Goal: Task Accomplishment & Management: Complete application form

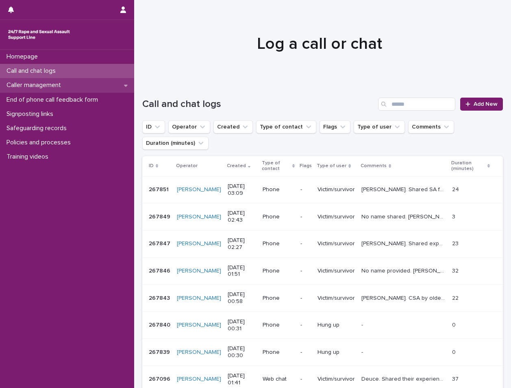
click at [80, 90] on div "Caller management" at bounding box center [67, 85] width 134 height 14
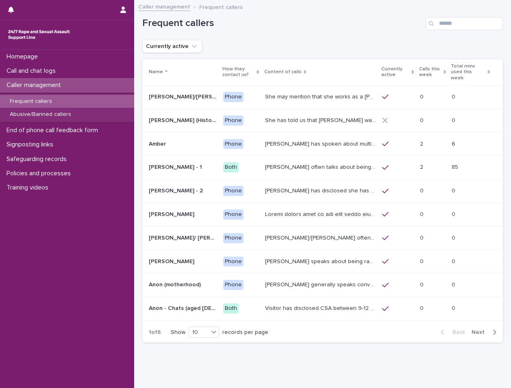
click at [315, 143] on div "[PERSON_NAME] has spoken about multiple experiences of [MEDICAL_DATA]. [PERSON_…" at bounding box center [320, 143] width 111 height 13
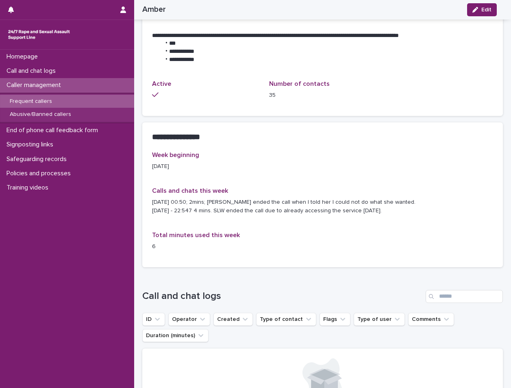
scroll to position [732, 0]
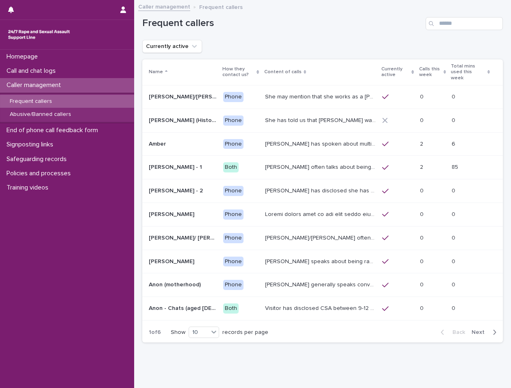
click at [296, 233] on p "[PERSON_NAME]/[PERSON_NAME] often talks about being raped at gunpoint at the ag…" at bounding box center [321, 237] width 112 height 9
click at [325, 169] on td "[PERSON_NAME] often talks about being raped a night before or [DATE] or a month…" at bounding box center [320, 168] width 117 height 24
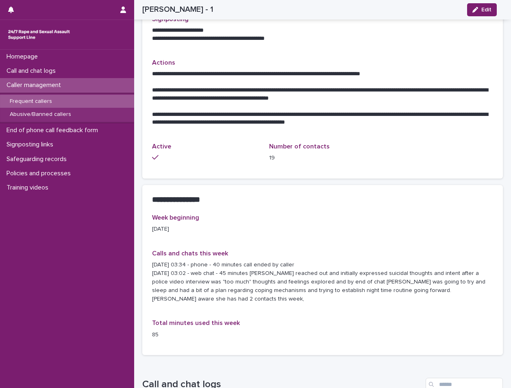
scroll to position [325, 0]
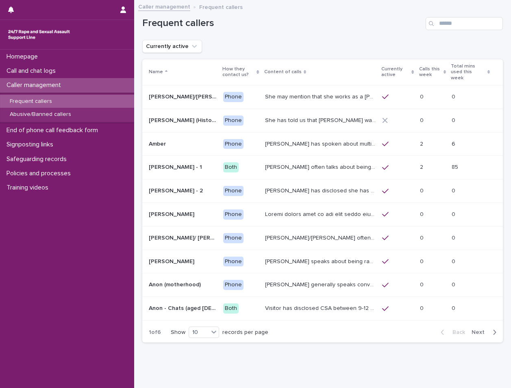
click at [473, 329] on span "Next" at bounding box center [481, 332] width 18 height 6
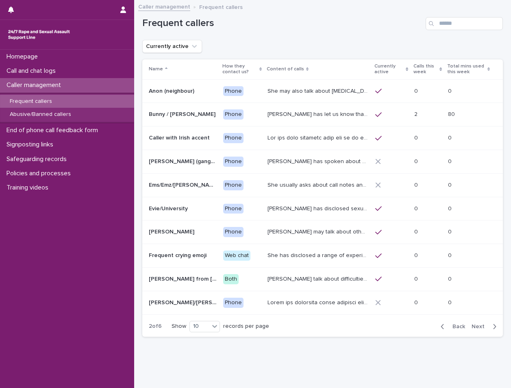
click at [304, 122] on td "[PERSON_NAME] has let us know that she is in her [DEMOGRAPHIC_DATA], and lives …" at bounding box center [318, 115] width 108 height 24
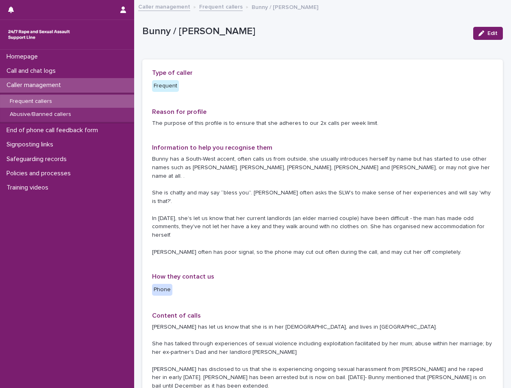
click at [51, 85] on p "Caller management" at bounding box center [35, 85] width 64 height 8
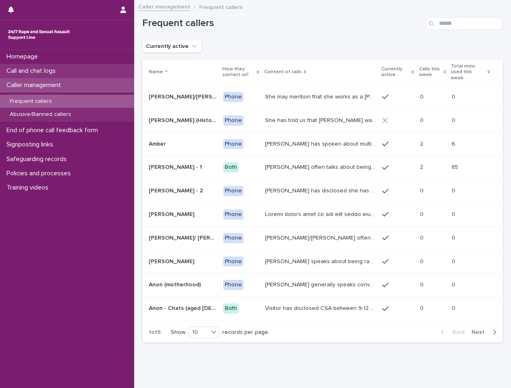
click at [68, 71] on div "Call and chat logs" at bounding box center [67, 71] width 134 height 14
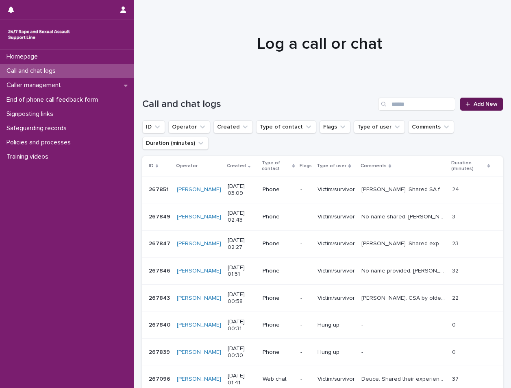
click at [474, 103] on span "Add New" at bounding box center [486, 104] width 24 height 6
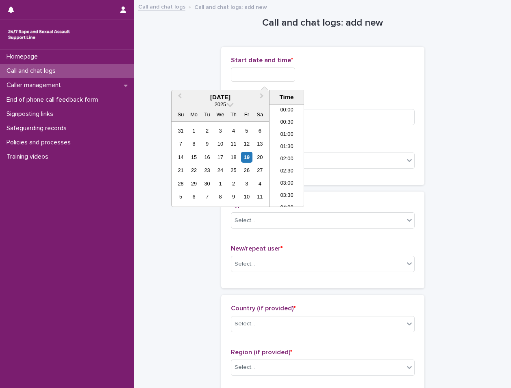
click at [269, 75] on input "text" at bounding box center [263, 74] width 64 height 14
click at [294, 159] on li "04:00" at bounding box center [287, 155] width 35 height 12
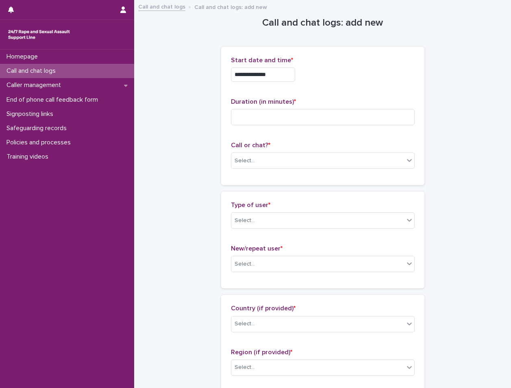
click at [283, 78] on input "**********" at bounding box center [263, 74] width 64 height 14
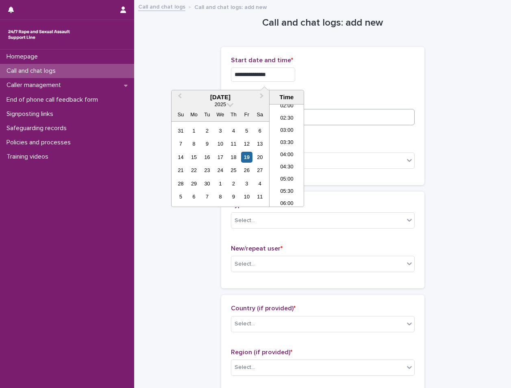
type input "**********"
click at [338, 123] on input at bounding box center [323, 117] width 184 height 16
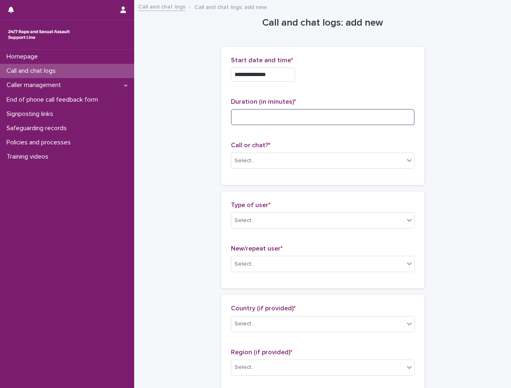
type input "*"
type input "**"
click at [293, 159] on div "Select..." at bounding box center [317, 160] width 173 height 13
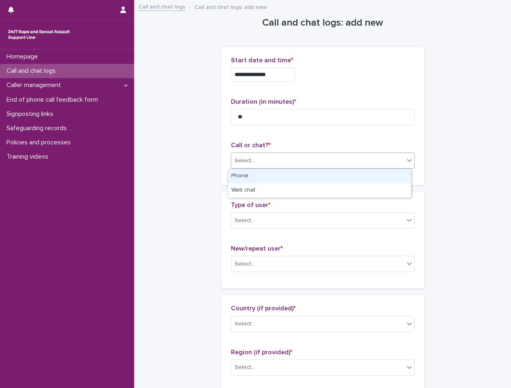
click at [262, 174] on div "Phone" at bounding box center [319, 176] width 183 height 14
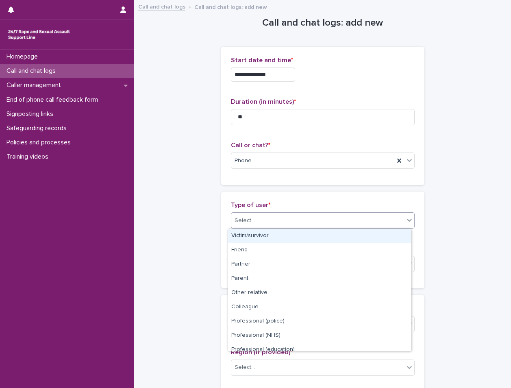
click at [274, 220] on div "Select..." at bounding box center [317, 220] width 173 height 13
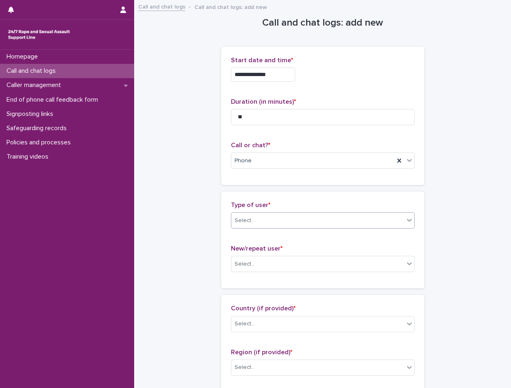
click at [265, 230] on div "Type of user * 0 results available. Select is focused ,type to refine list, pre…" at bounding box center [323, 218] width 184 height 34
click at [266, 226] on div "Select..." at bounding box center [317, 220] width 173 height 13
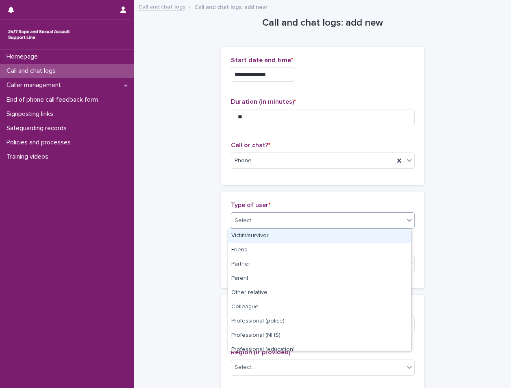
click at [268, 234] on div "Victim/survivor" at bounding box center [319, 236] width 183 height 14
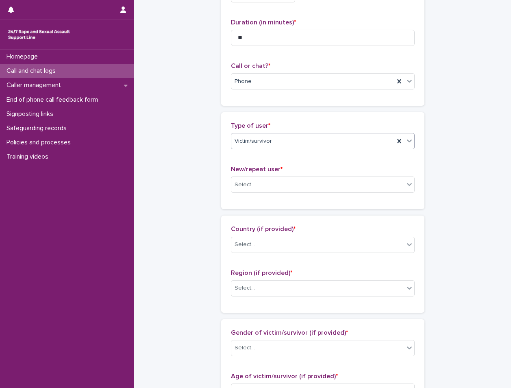
scroll to position [81, 0]
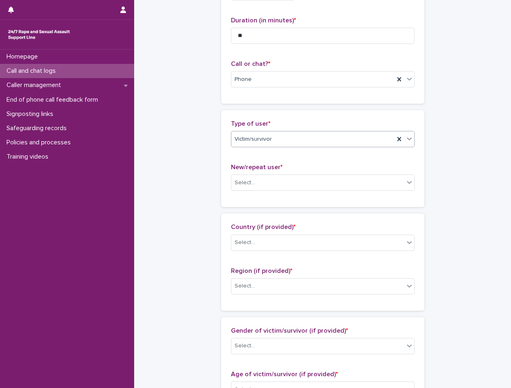
click at [267, 173] on div "New/repeat user * Select..." at bounding box center [323, 180] width 184 height 34
click at [267, 175] on div "Select..." at bounding box center [323, 182] width 184 height 16
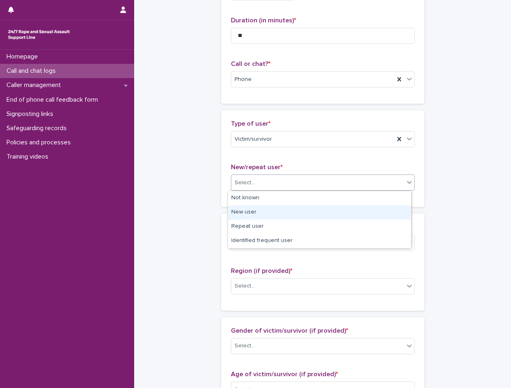
click at [267, 217] on div "New user" at bounding box center [319, 212] width 183 height 14
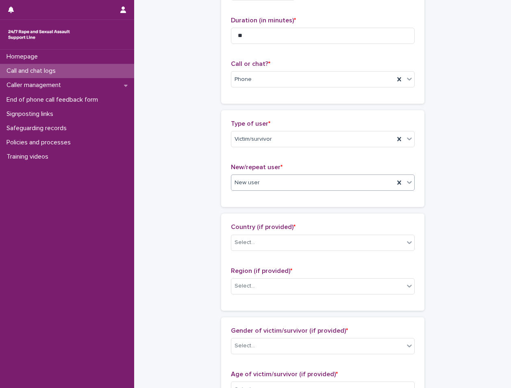
scroll to position [163, 0]
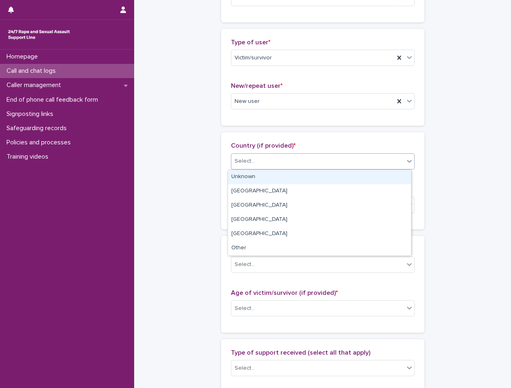
click at [266, 163] on div "Select..." at bounding box center [317, 160] width 173 height 13
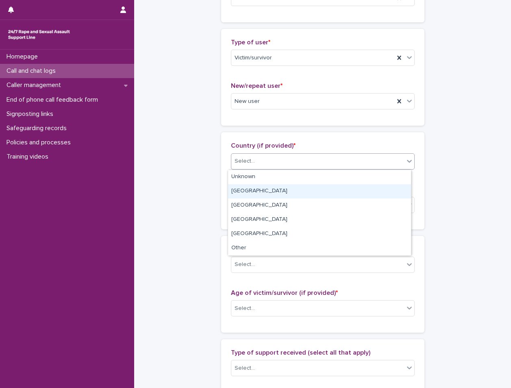
click at [264, 189] on div "[GEOGRAPHIC_DATA]" at bounding box center [319, 191] width 183 height 14
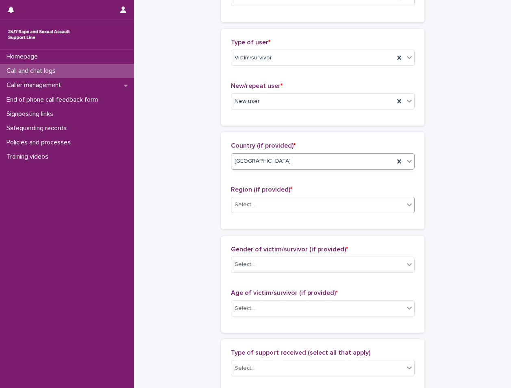
click at [273, 211] on div "Select..." at bounding box center [317, 204] width 173 height 13
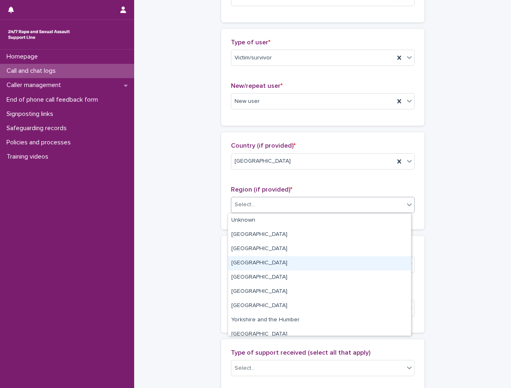
click at [270, 259] on div "[GEOGRAPHIC_DATA]" at bounding box center [319, 263] width 183 height 14
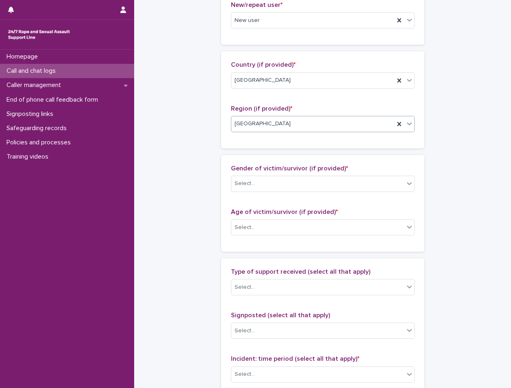
scroll to position [244, 0]
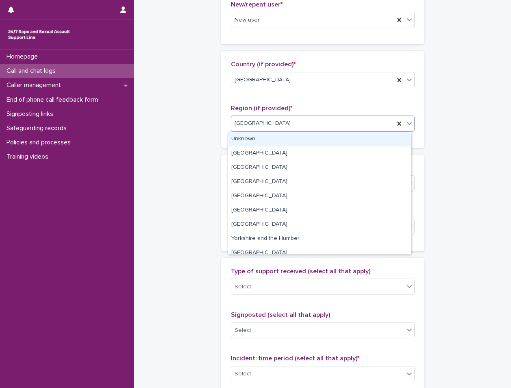
click at [279, 122] on div "[GEOGRAPHIC_DATA]" at bounding box center [312, 123] width 163 height 13
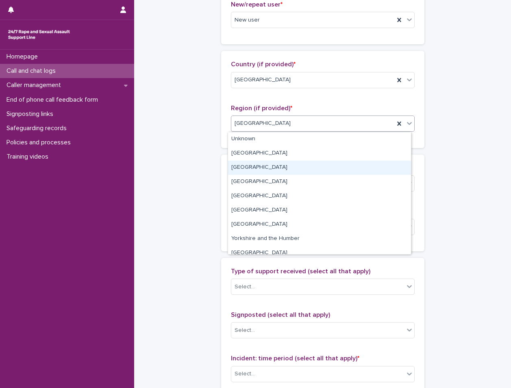
drag, startPoint x: 270, startPoint y: 160, endPoint x: 268, endPoint y: 165, distance: 4.8
click at [268, 165] on div "[GEOGRAPHIC_DATA]" at bounding box center [319, 168] width 183 height 14
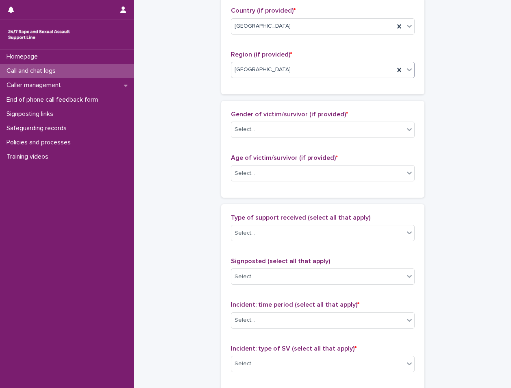
scroll to position [325, 0]
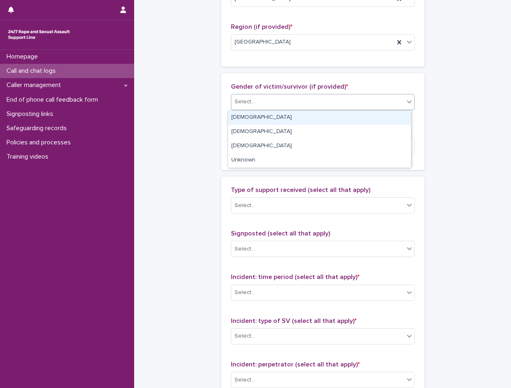
click at [262, 102] on div "Select..." at bounding box center [317, 101] width 173 height 13
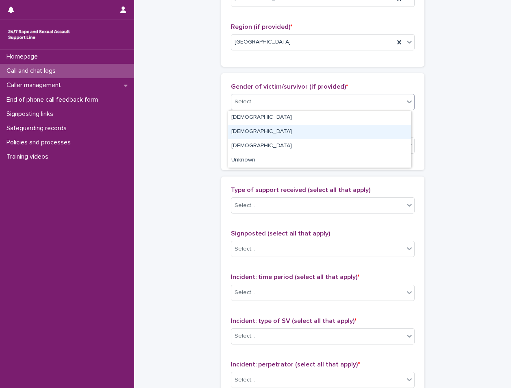
click at [254, 133] on div "[DEMOGRAPHIC_DATA]" at bounding box center [319, 132] width 183 height 14
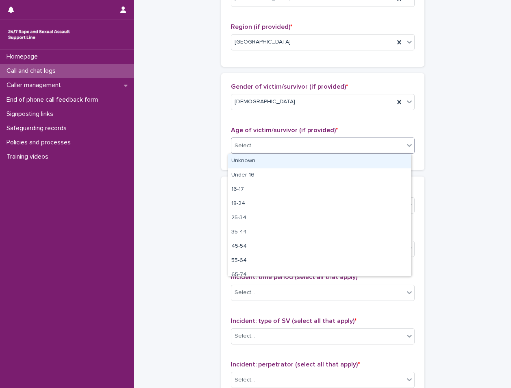
click at [265, 150] on div "Select..." at bounding box center [317, 145] width 173 height 13
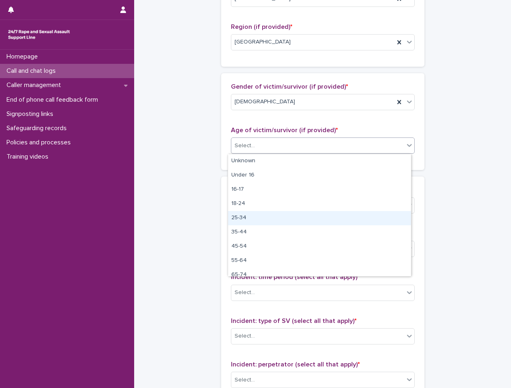
click at [259, 212] on div "25-34" at bounding box center [319, 218] width 183 height 14
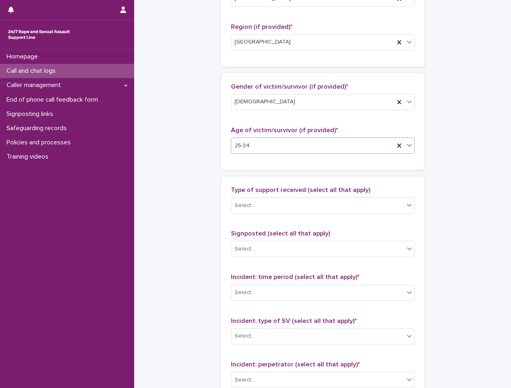
scroll to position [366, 0]
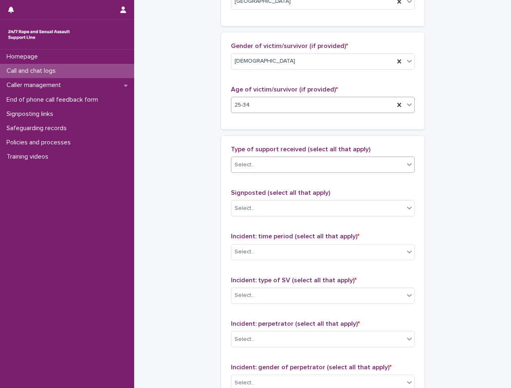
click at [257, 167] on div "Select..." at bounding box center [317, 164] width 173 height 13
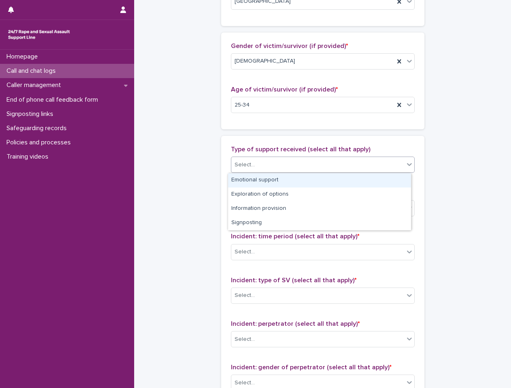
click at [262, 181] on div "Emotional support" at bounding box center [319, 180] width 183 height 14
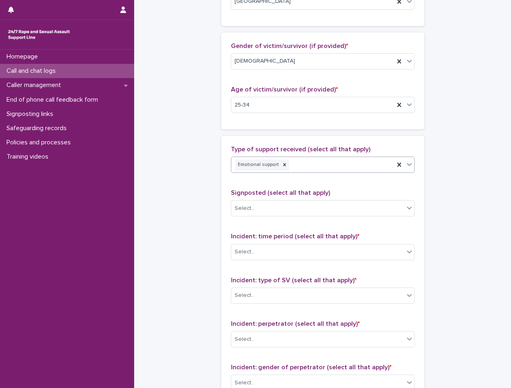
click at [304, 171] on div "Emotional support" at bounding box center [312, 165] width 163 height 14
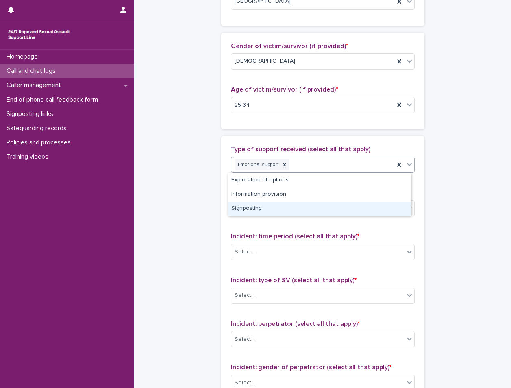
click at [270, 209] on div "Signposting" at bounding box center [319, 209] width 183 height 14
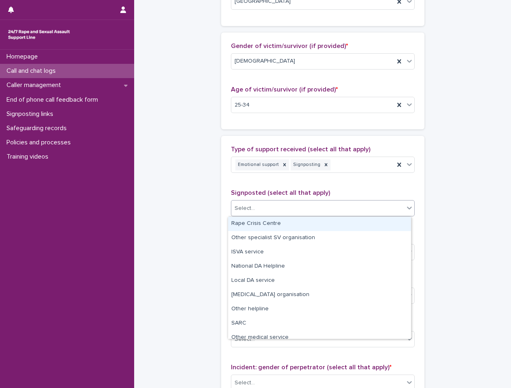
click at [270, 209] on div "Select..." at bounding box center [317, 208] width 173 height 13
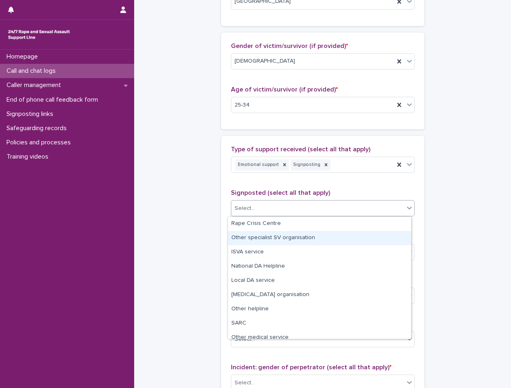
click at [272, 232] on div "Other specialist SV organisation" at bounding box center [319, 238] width 183 height 14
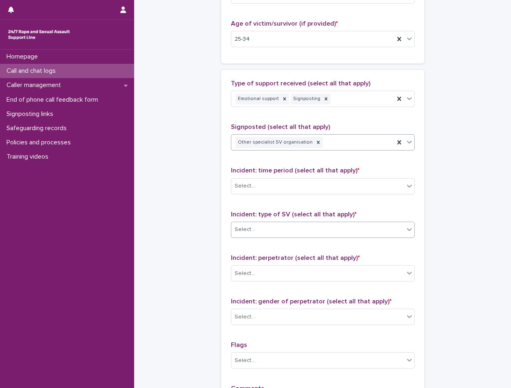
scroll to position [447, 0]
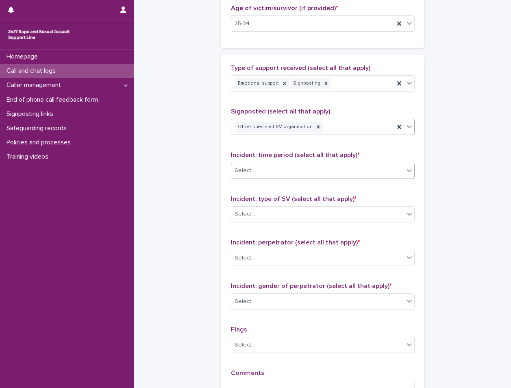
click at [269, 168] on div "Select..." at bounding box center [317, 170] width 173 height 13
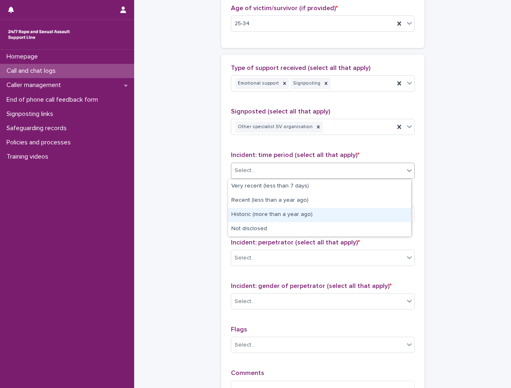
click at [272, 216] on div "Historic (more than a year ago)" at bounding box center [319, 215] width 183 height 14
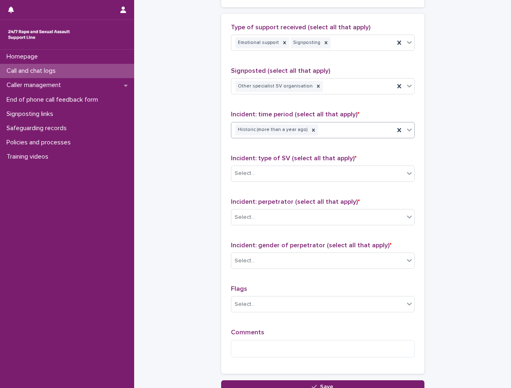
scroll to position [528, 0]
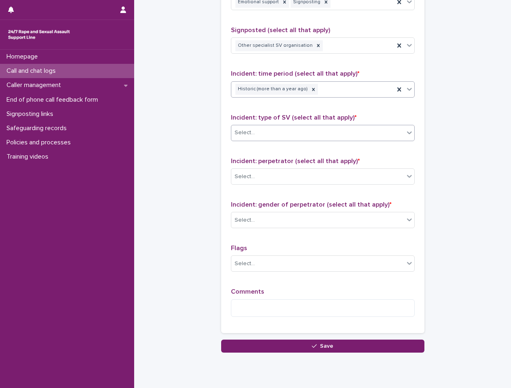
click at [265, 132] on div "Select..." at bounding box center [317, 132] width 173 height 13
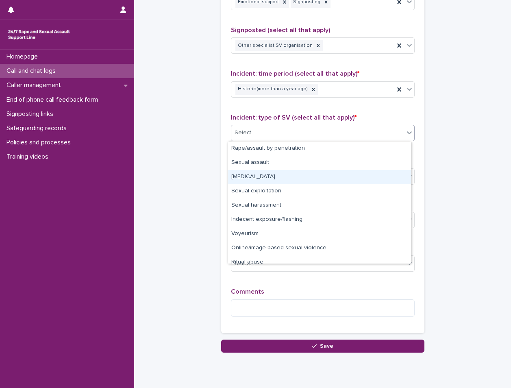
click at [271, 173] on div "[MEDICAL_DATA]" at bounding box center [319, 177] width 183 height 14
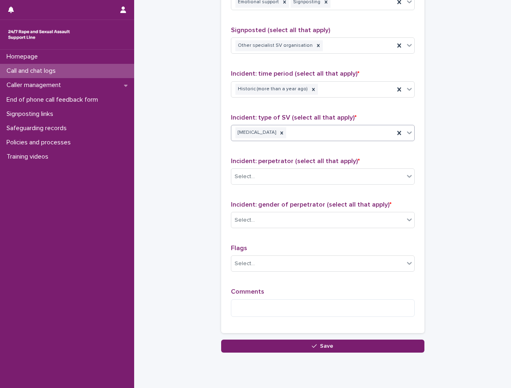
click at [306, 136] on div "[MEDICAL_DATA]" at bounding box center [312, 133] width 163 height 14
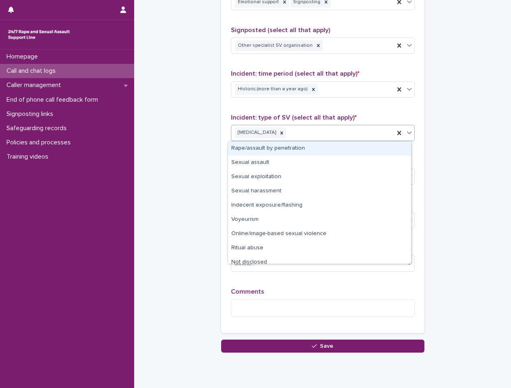
click at [289, 151] on div "Rape/assault by penetration" at bounding box center [319, 148] width 183 height 14
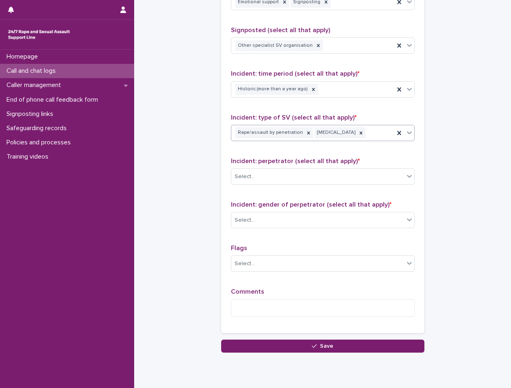
scroll to position [557, 0]
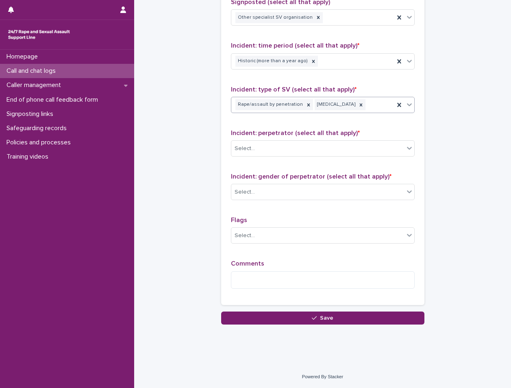
click at [289, 151] on div "Select..." at bounding box center [317, 148] width 173 height 13
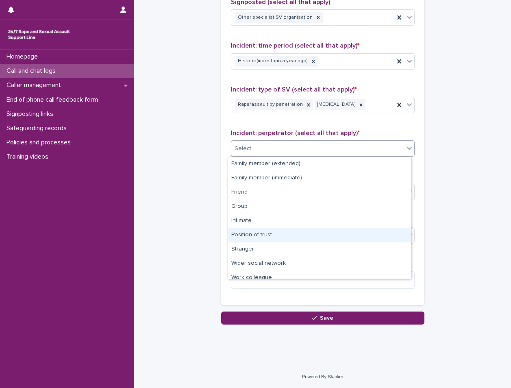
drag, startPoint x: 273, startPoint y: 231, endPoint x: 283, endPoint y: 214, distance: 19.5
click at [273, 231] on div "Position of trust" at bounding box center [319, 235] width 183 height 14
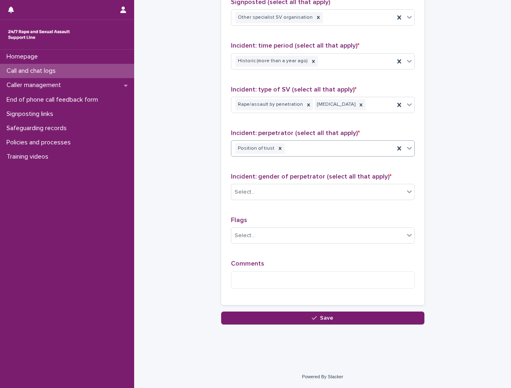
click at [289, 150] on div "Position of trust" at bounding box center [312, 148] width 163 height 14
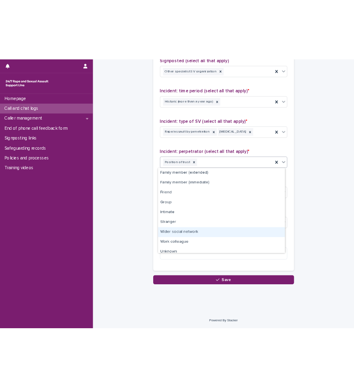
scroll to position [20, 0]
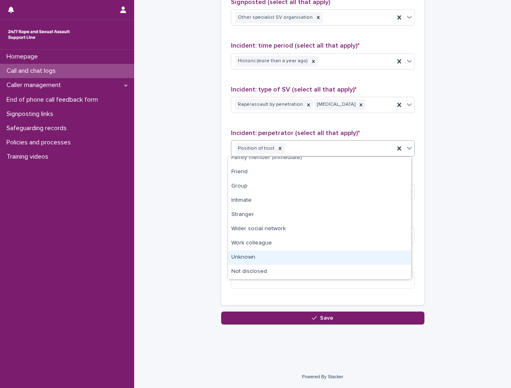
click at [285, 261] on div "Unknown" at bounding box center [319, 257] width 183 height 14
click at [285, 261] on p "Comments" at bounding box center [323, 264] width 184 height 8
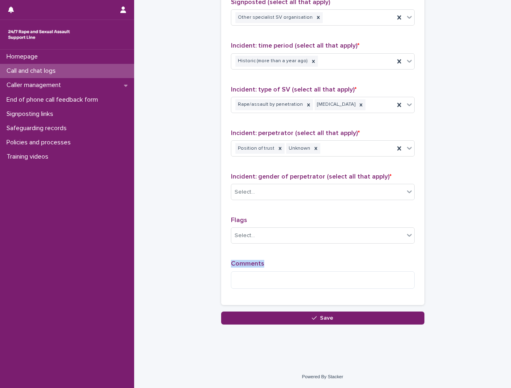
scroll to position [504, 0]
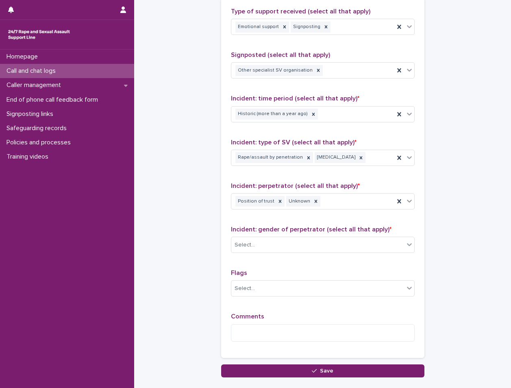
click at [305, 270] on p "Flags" at bounding box center [323, 273] width 184 height 8
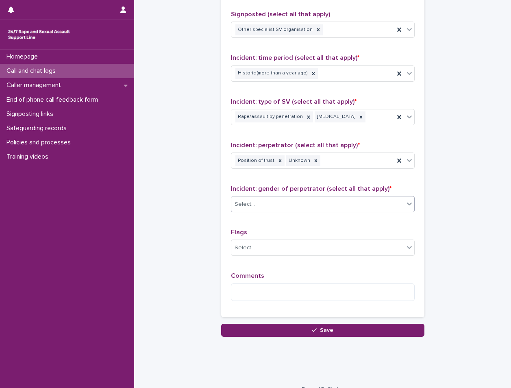
click at [294, 203] on div "Select..." at bounding box center [317, 204] width 173 height 13
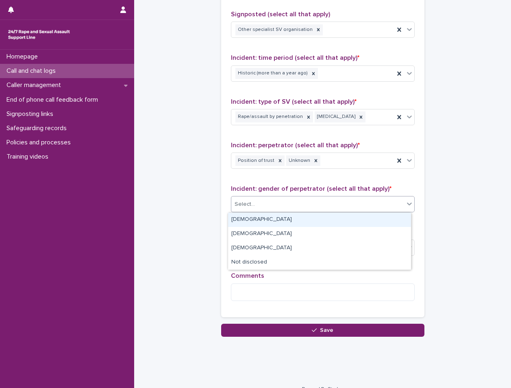
click at [278, 218] on div "[DEMOGRAPHIC_DATA]" at bounding box center [319, 220] width 183 height 14
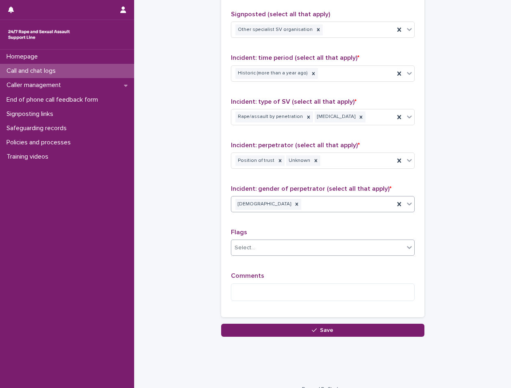
scroll to position [557, 0]
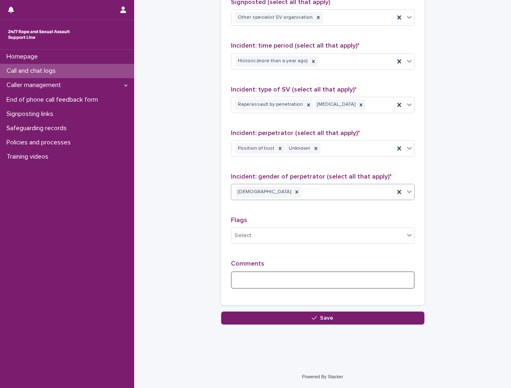
click at [296, 287] on textarea at bounding box center [323, 279] width 184 height 17
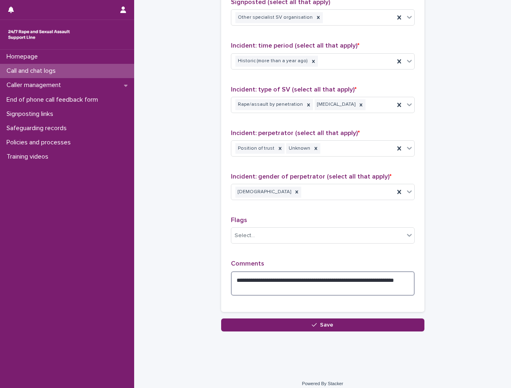
click at [305, 288] on textarea "**********" at bounding box center [323, 283] width 184 height 24
type textarea "**********"
click at [322, 251] on div "**********" at bounding box center [323, 128] width 184 height 347
click at [294, 208] on div "**********" at bounding box center [323, 128] width 184 height 347
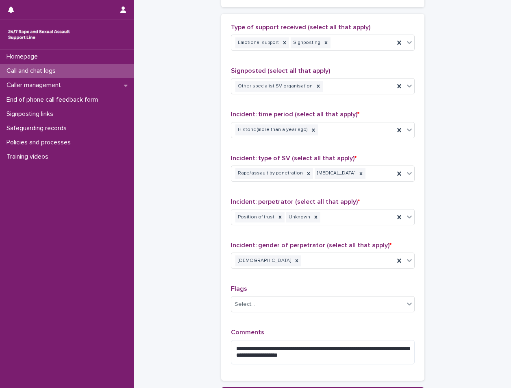
scroll to position [563, 0]
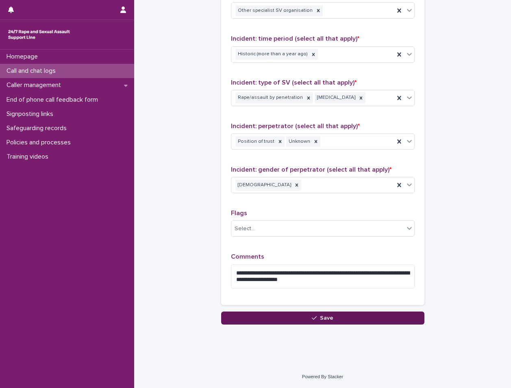
click at [329, 317] on span "Save" at bounding box center [326, 318] width 13 height 6
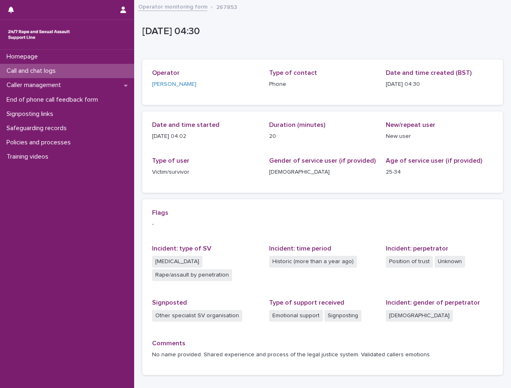
click at [103, 68] on div "Call and chat logs" at bounding box center [67, 71] width 134 height 14
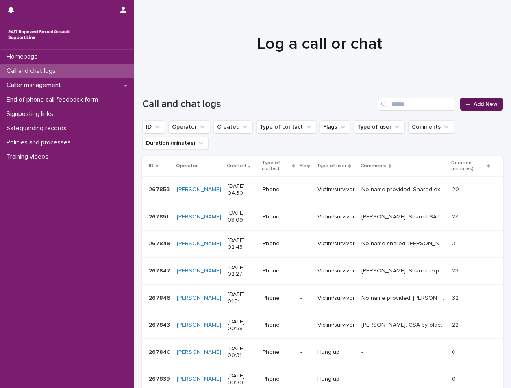
click at [474, 102] on span "Add New" at bounding box center [486, 104] width 24 height 6
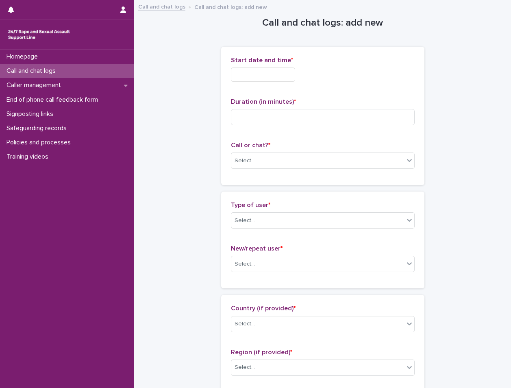
click at [282, 76] on input "text" at bounding box center [263, 74] width 64 height 14
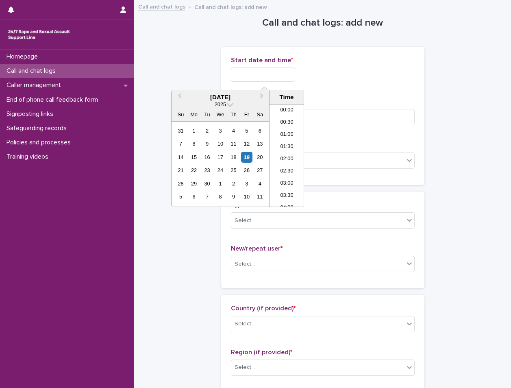
scroll to position [77, 0]
click at [297, 140] on li "04:30" at bounding box center [287, 143] width 35 height 12
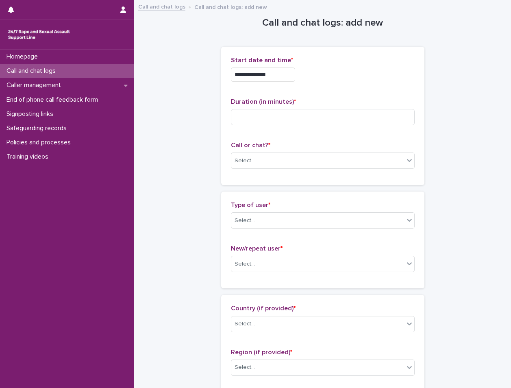
click at [282, 78] on input "**********" at bounding box center [263, 74] width 64 height 14
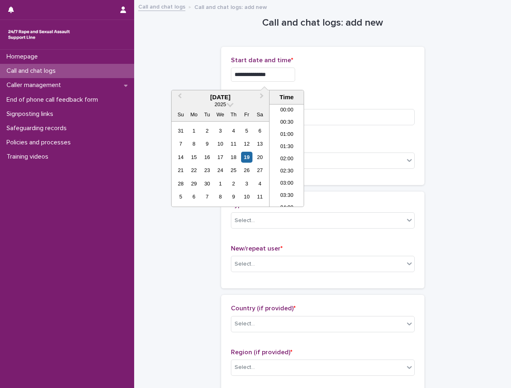
scroll to position [65, 0]
type input "**********"
click at [348, 115] on input at bounding box center [323, 117] width 184 height 16
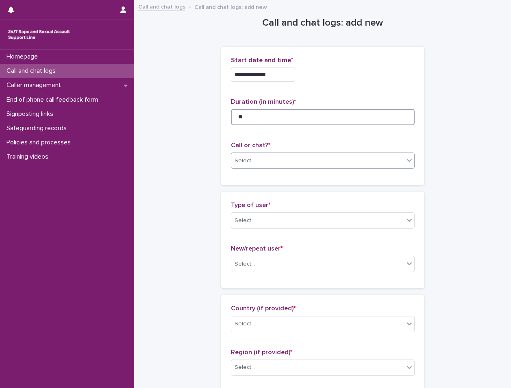
type input "**"
click at [322, 160] on div "Select..." at bounding box center [317, 160] width 173 height 13
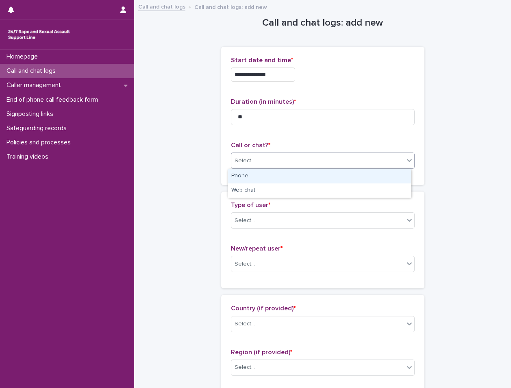
click at [274, 178] on div "Phone" at bounding box center [319, 176] width 183 height 14
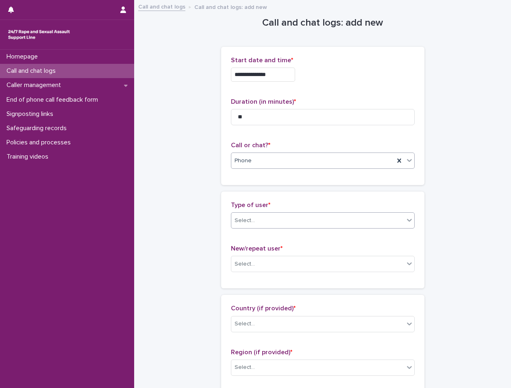
click at [274, 213] on div "Select..." at bounding box center [323, 220] width 184 height 16
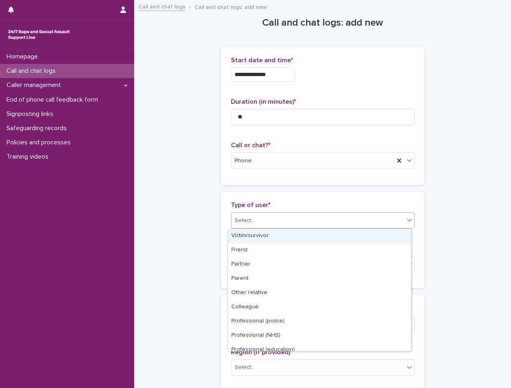
click at [287, 240] on div "Victim/survivor" at bounding box center [319, 236] width 183 height 14
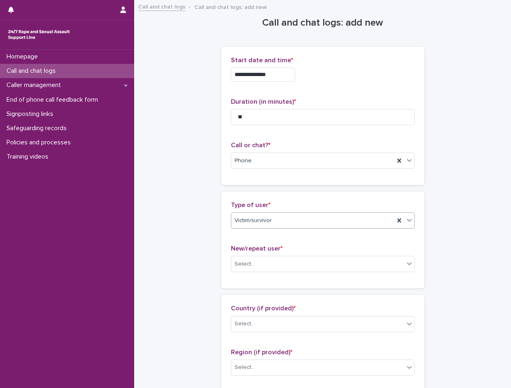
scroll to position [81, 0]
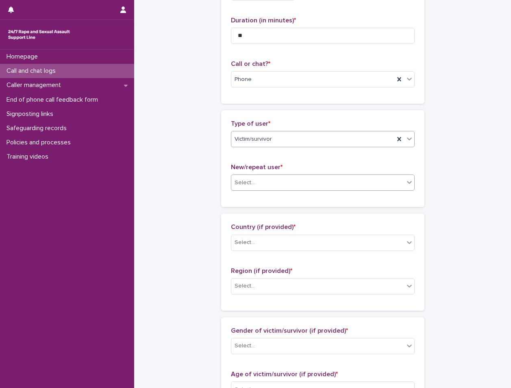
click at [267, 181] on div "Select..." at bounding box center [317, 182] width 173 height 13
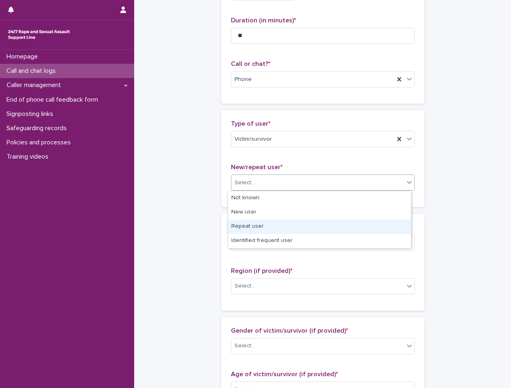
click at [268, 224] on div "Repeat user" at bounding box center [319, 227] width 183 height 14
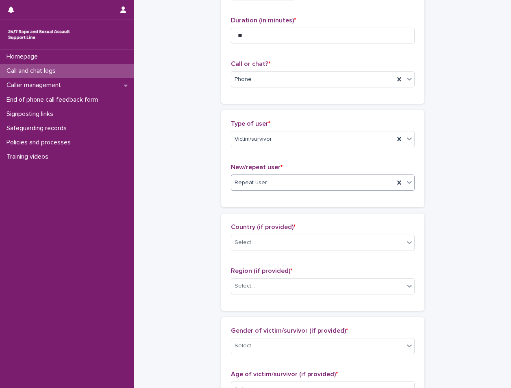
scroll to position [203, 0]
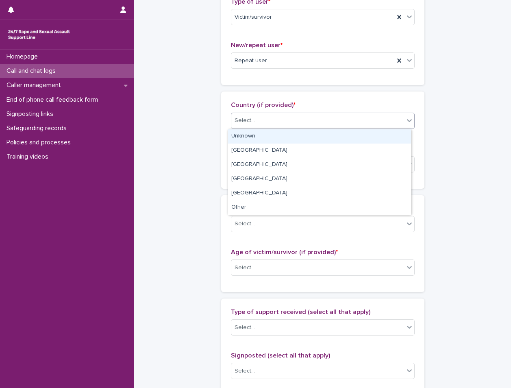
click at [269, 127] on div "Select..." at bounding box center [317, 120] width 173 height 13
click at [267, 139] on div "Unknown" at bounding box center [319, 136] width 183 height 14
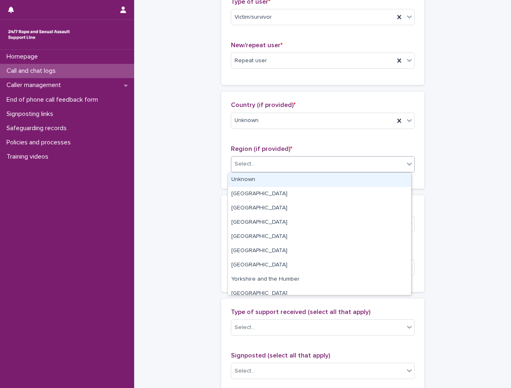
click at [271, 162] on div "Select..." at bounding box center [317, 163] width 173 height 13
click at [270, 181] on div "Unknown" at bounding box center [319, 180] width 183 height 14
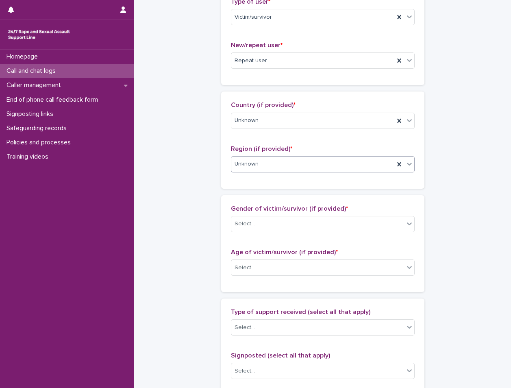
scroll to position [325, 0]
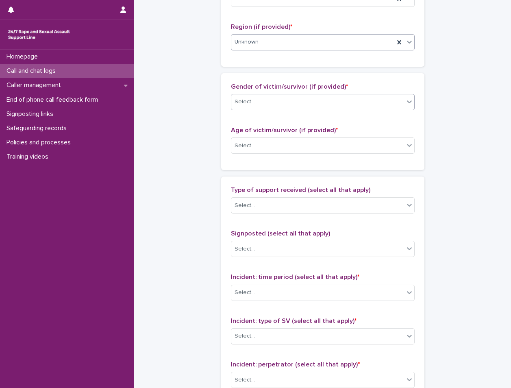
click at [278, 104] on div "Select..." at bounding box center [317, 101] width 173 height 13
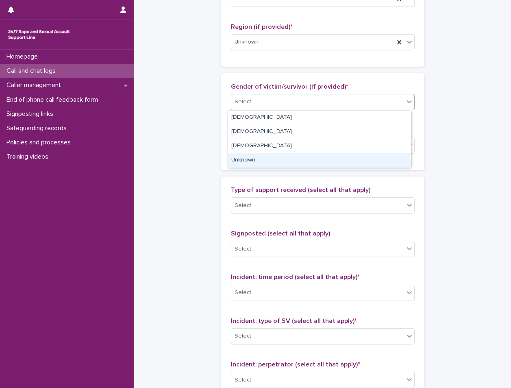
click at [266, 161] on div "Unknown" at bounding box center [319, 160] width 183 height 14
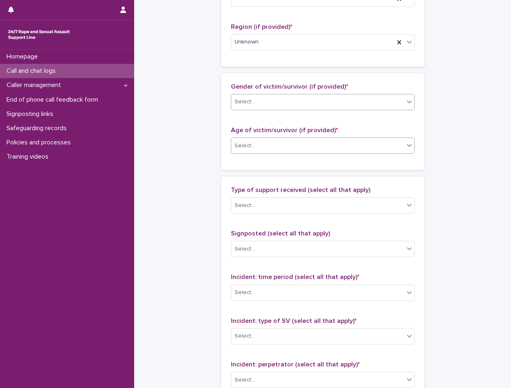
click at [268, 150] on div "Select..." at bounding box center [317, 145] width 173 height 13
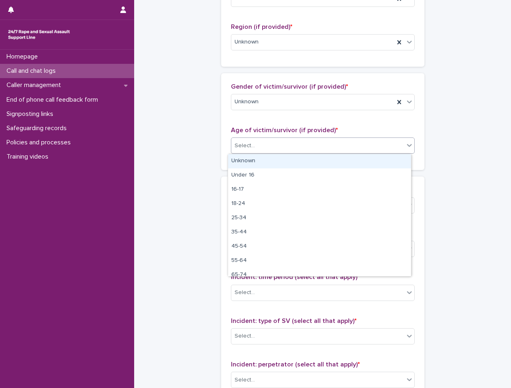
click at [267, 163] on div "Unknown" at bounding box center [319, 161] width 183 height 14
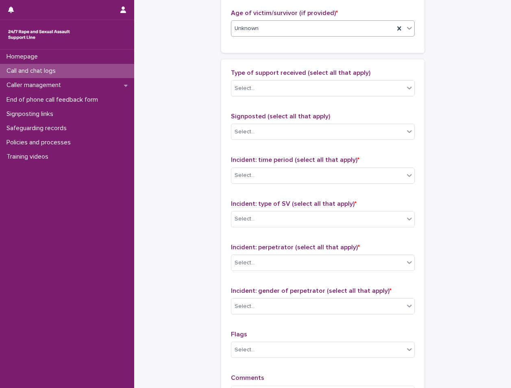
scroll to position [447, 0]
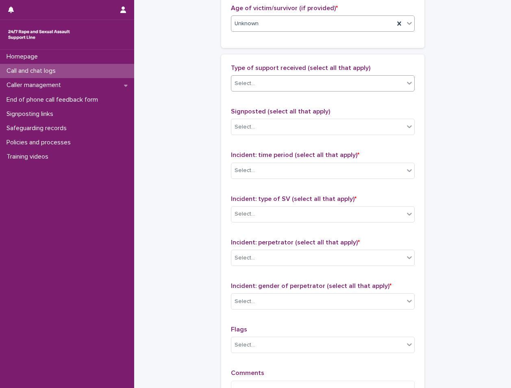
click at [268, 91] on div "Select..." at bounding box center [323, 83] width 184 height 16
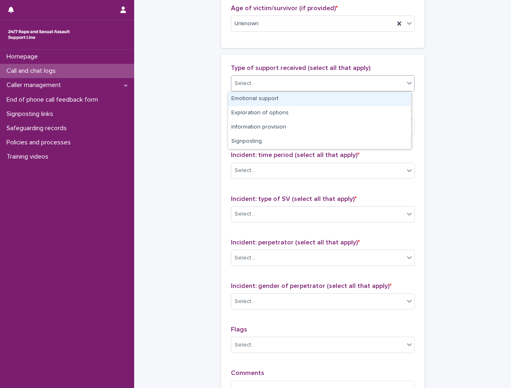
click at [262, 102] on div "Emotional support" at bounding box center [319, 99] width 183 height 14
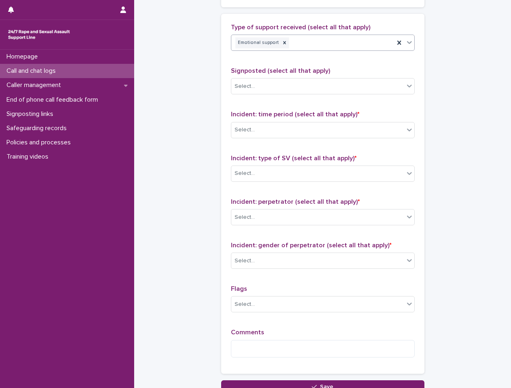
scroll to position [528, 0]
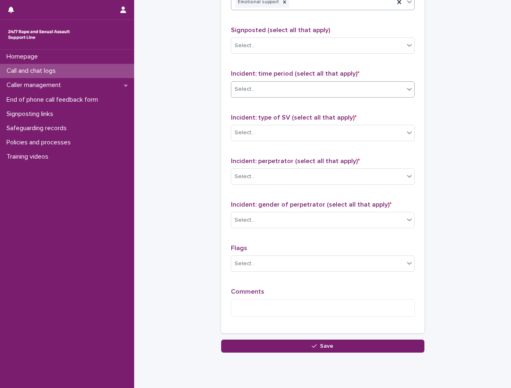
click at [272, 93] on div "Select..." at bounding box center [317, 89] width 173 height 13
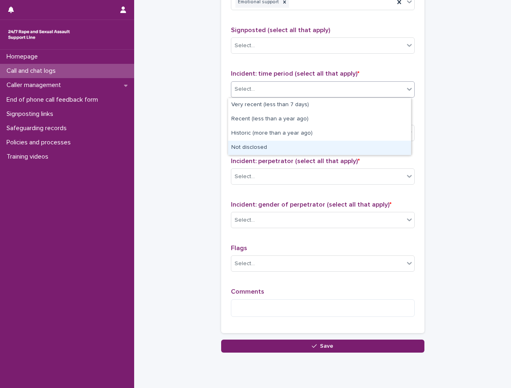
click at [261, 142] on div "Not disclosed" at bounding box center [319, 148] width 183 height 14
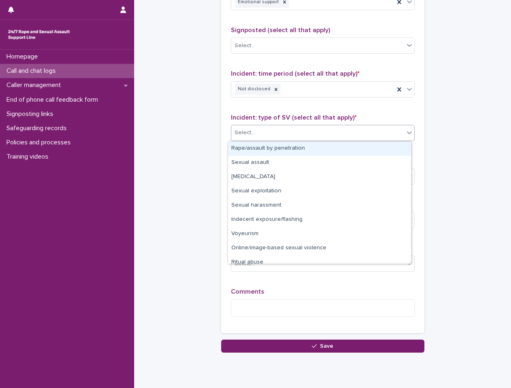
click at [266, 129] on div "Select..." at bounding box center [317, 132] width 173 height 13
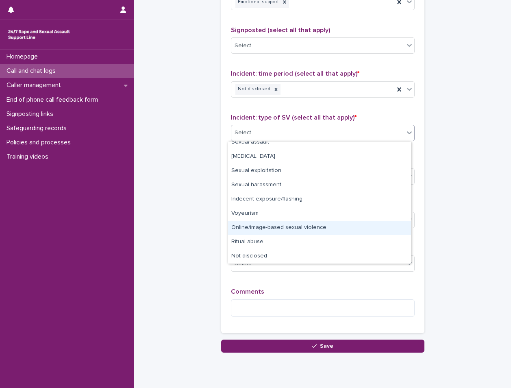
scroll to position [0, 0]
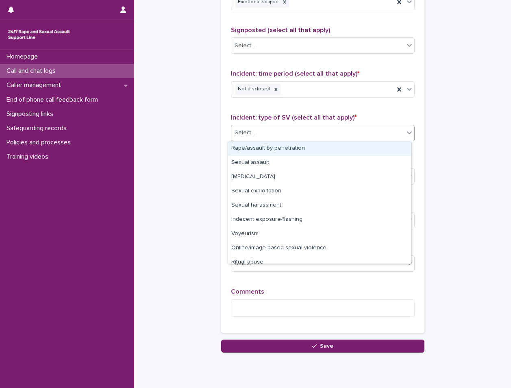
click at [296, 150] on div "Rape/assault by penetration" at bounding box center [319, 148] width 183 height 14
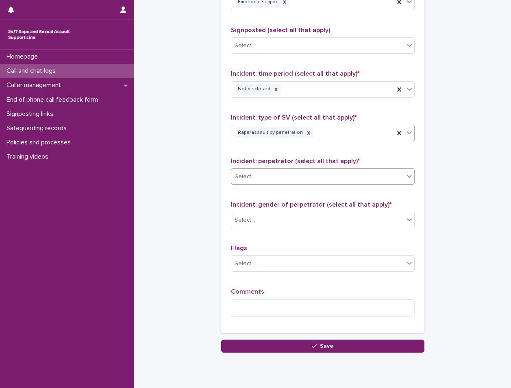
click at [280, 172] on div "Select..." at bounding box center [317, 176] width 173 height 13
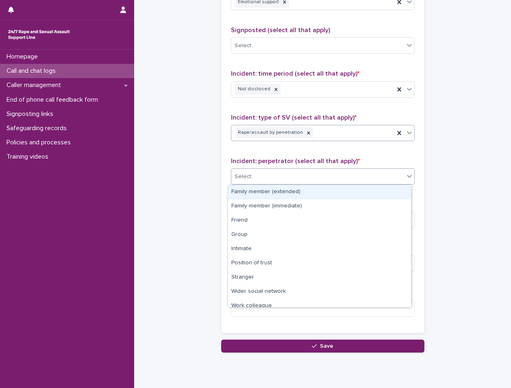
click at [313, 133] on div "Rape/assault by penetration" at bounding box center [312, 133] width 163 height 14
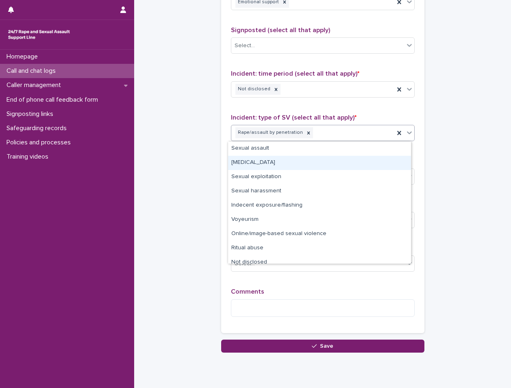
click at [290, 165] on div "[MEDICAL_DATA]" at bounding box center [319, 163] width 183 height 14
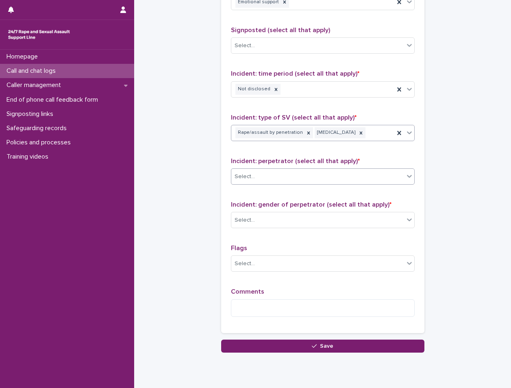
click at [289, 178] on div "Select..." at bounding box center [317, 176] width 173 height 13
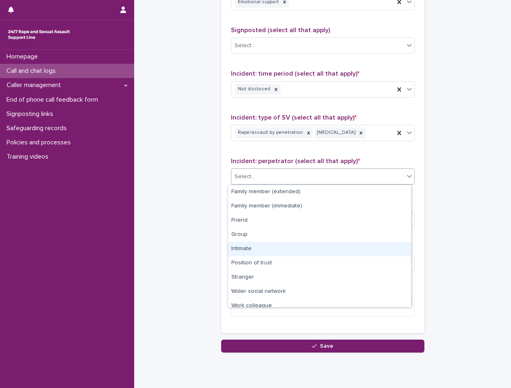
scroll to position [35, 0]
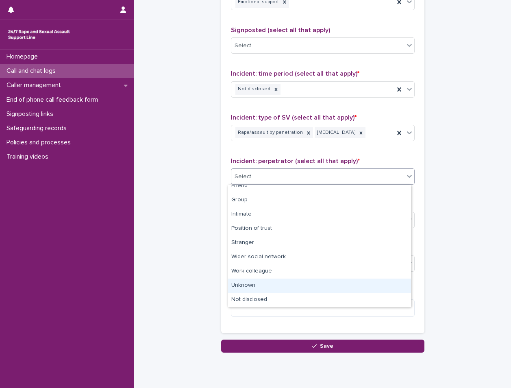
click at [271, 285] on div "Unknown" at bounding box center [319, 285] width 183 height 14
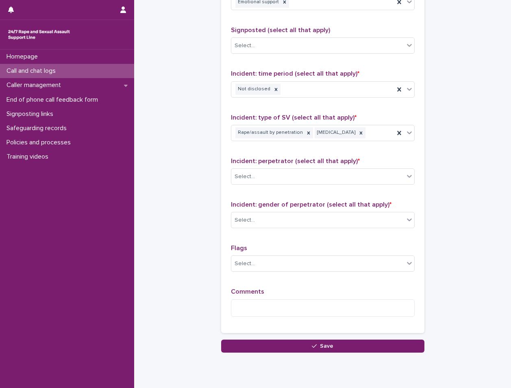
click at [271, 285] on div "Type of support received (select all that apply) Emotional support Signposted (…" at bounding box center [323, 153] width 184 height 340
click at [263, 181] on div at bounding box center [265, 176] width 9 height 11
click at [271, 177] on div "Select..." at bounding box center [317, 176] width 173 height 13
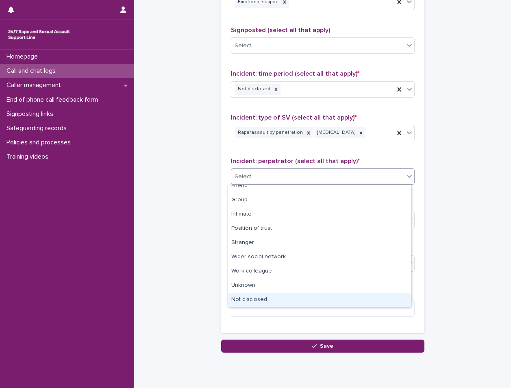
click at [272, 299] on div "Not disclosed" at bounding box center [319, 300] width 183 height 14
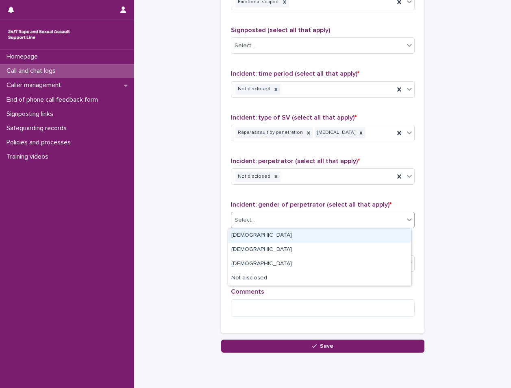
click at [267, 223] on div "Select..." at bounding box center [317, 219] width 173 height 13
click at [265, 237] on div "[DEMOGRAPHIC_DATA]" at bounding box center [319, 235] width 183 height 14
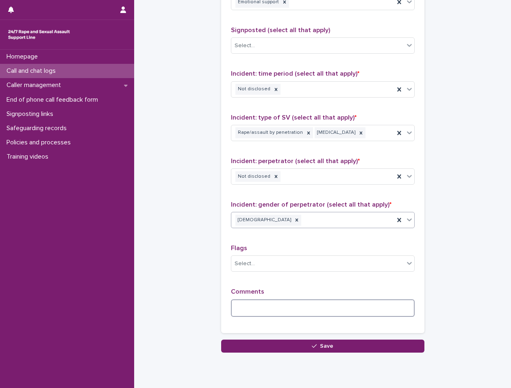
click at [291, 315] on textarea at bounding box center [323, 307] width 184 height 17
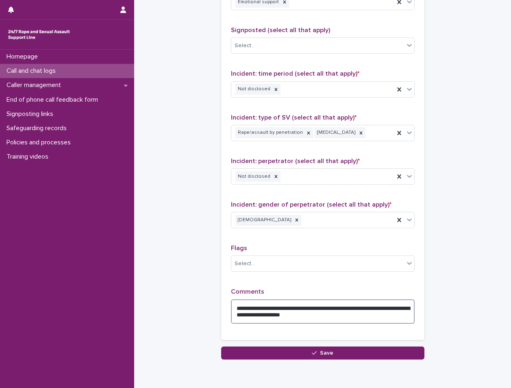
click at [274, 308] on textarea "**********" at bounding box center [323, 311] width 184 height 24
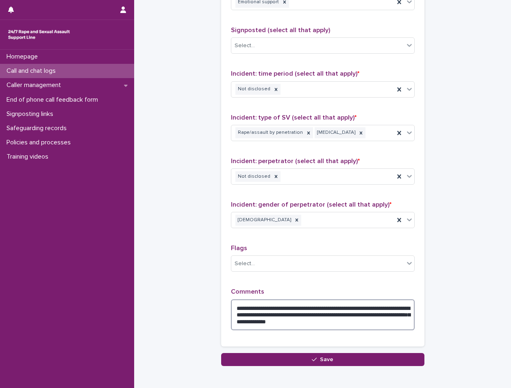
click at [379, 326] on textarea "**********" at bounding box center [323, 314] width 184 height 31
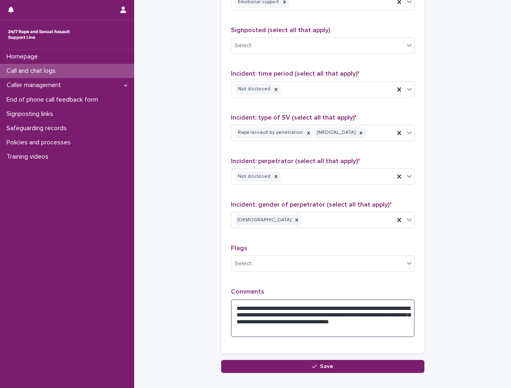
click at [384, 322] on textarea "**********" at bounding box center [323, 318] width 184 height 38
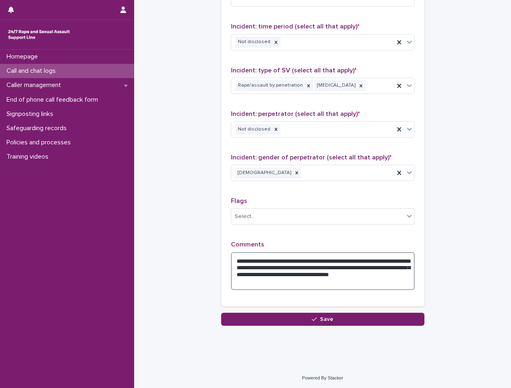
scroll to position [577, 0]
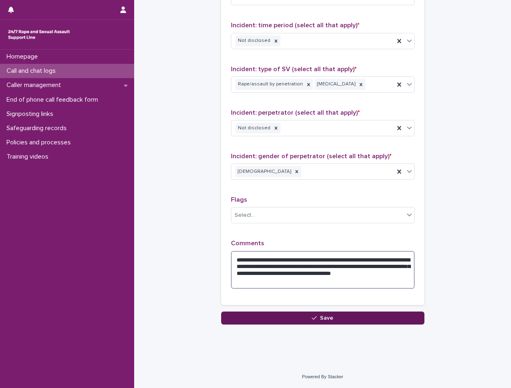
type textarea "**********"
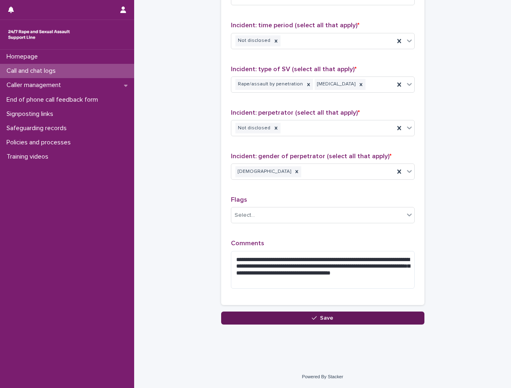
click at [333, 316] on button "Save" at bounding box center [322, 317] width 203 height 13
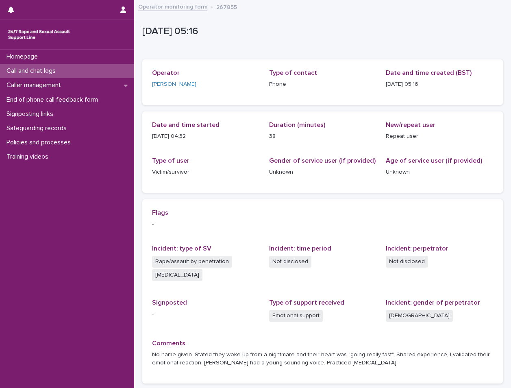
click at [89, 67] on div "Call and chat logs" at bounding box center [67, 71] width 134 height 14
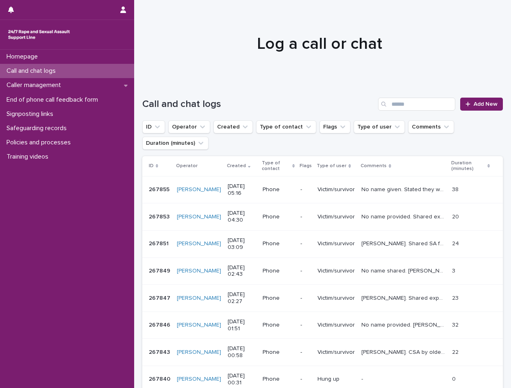
click at [232, 65] on div at bounding box center [319, 40] width 371 height 81
click at [304, 78] on div at bounding box center [319, 40] width 371 height 81
click at [93, 83] on div "Caller management" at bounding box center [67, 85] width 134 height 14
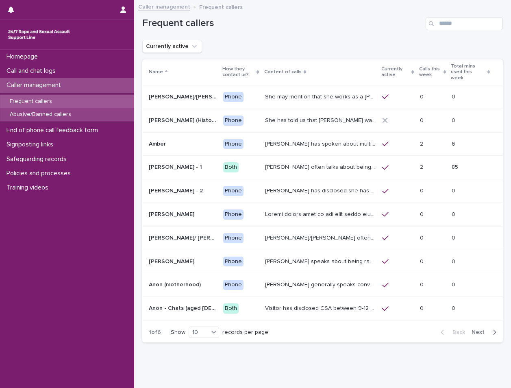
click at [74, 111] on p "Abusive/Banned callers" at bounding box center [40, 114] width 74 height 7
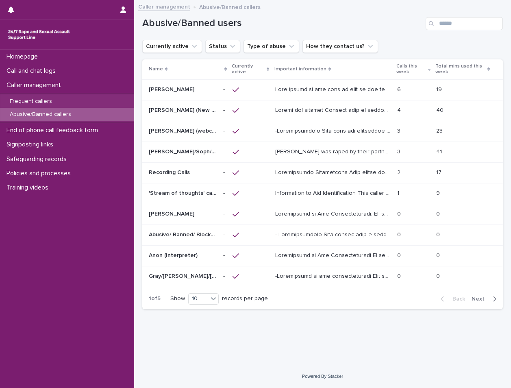
click at [480, 298] on span "Next" at bounding box center [481, 299] width 18 height 6
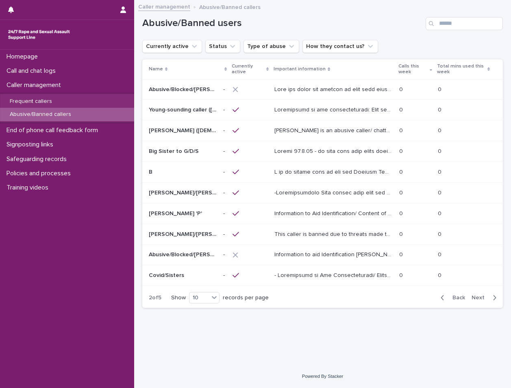
click at [480, 298] on span "Next" at bounding box center [481, 298] width 18 height 6
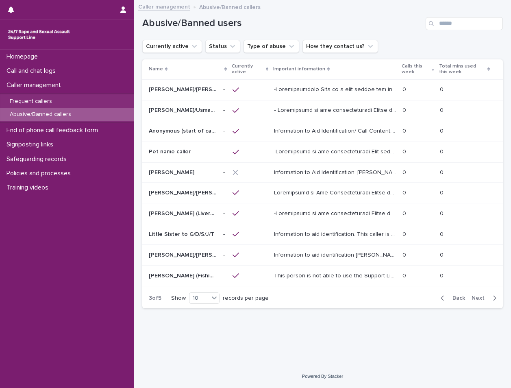
click at [476, 295] on span "Next" at bounding box center [481, 298] width 18 height 6
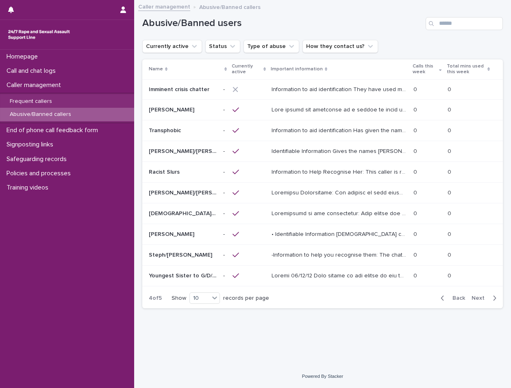
click at [476, 295] on span "Next" at bounding box center [481, 298] width 18 height 6
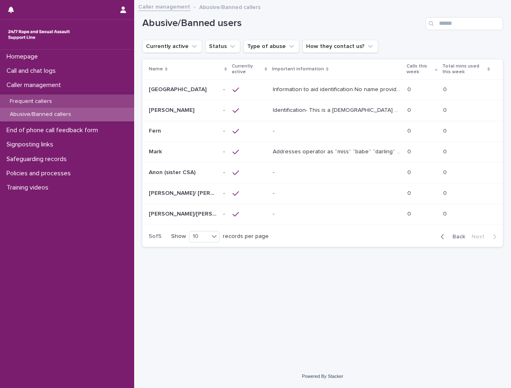
click at [84, 99] on div "Frequent callers" at bounding box center [67, 101] width 134 height 13
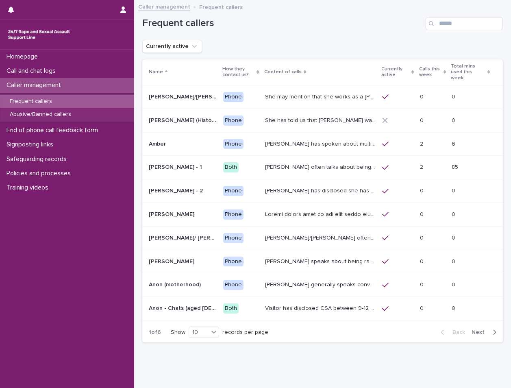
click at [472, 329] on span "Next" at bounding box center [481, 332] width 18 height 6
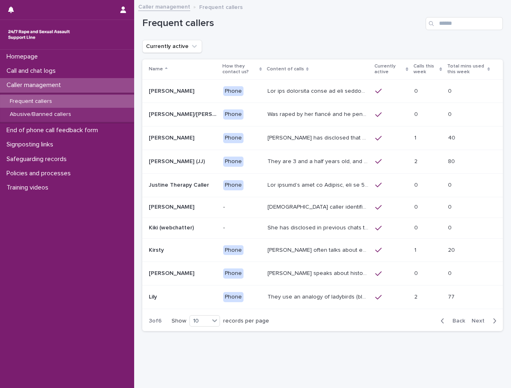
click at [474, 318] on span "Next" at bounding box center [481, 321] width 18 height 6
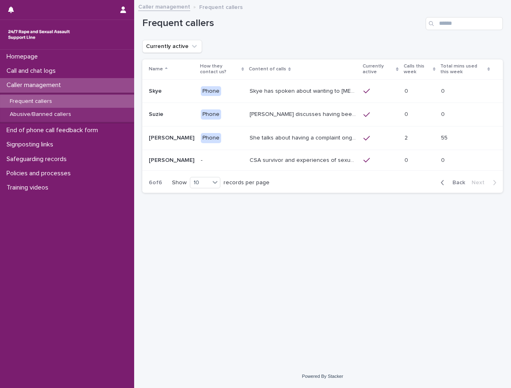
click at [75, 88] on div "Caller management" at bounding box center [67, 85] width 134 height 14
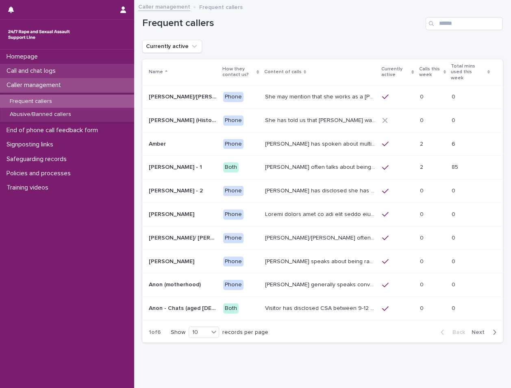
click at [59, 68] on p "Call and chat logs" at bounding box center [32, 71] width 59 height 8
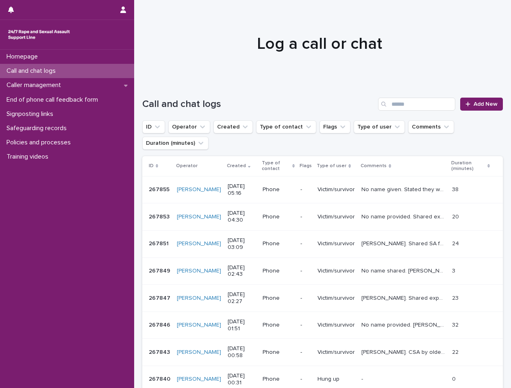
click at [357, 76] on div at bounding box center [319, 40] width 371 height 81
click at [472, 99] on link "Add New" at bounding box center [481, 104] width 43 height 13
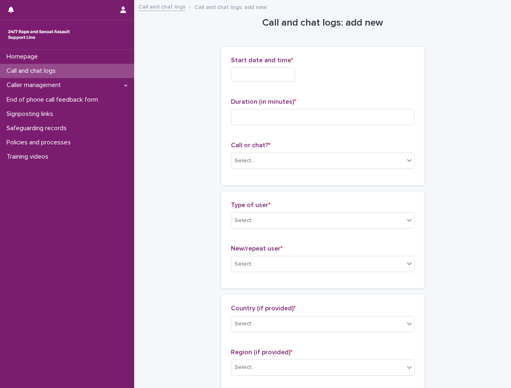
click at [287, 75] on input "text" at bounding box center [263, 74] width 64 height 14
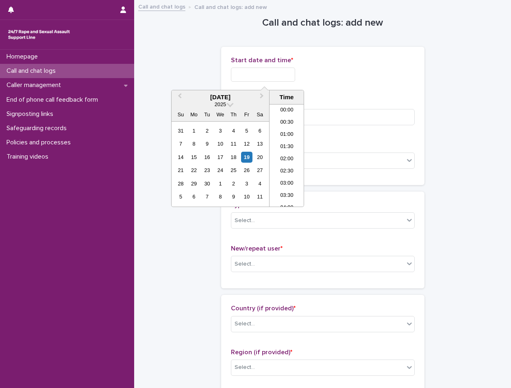
scroll to position [89, 0]
click at [283, 154] on li "05:30" at bounding box center [287, 155] width 35 height 12
click at [295, 79] on input "**********" at bounding box center [263, 74] width 64 height 14
type input "**********"
click at [344, 72] on div "**********" at bounding box center [323, 74] width 184 height 14
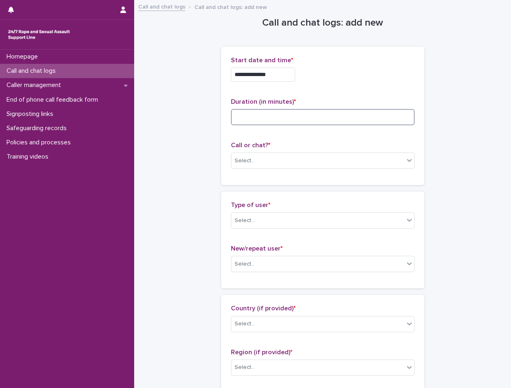
click at [324, 117] on input at bounding box center [323, 117] width 184 height 16
type input "**"
click at [273, 161] on div "Select..." at bounding box center [317, 160] width 173 height 13
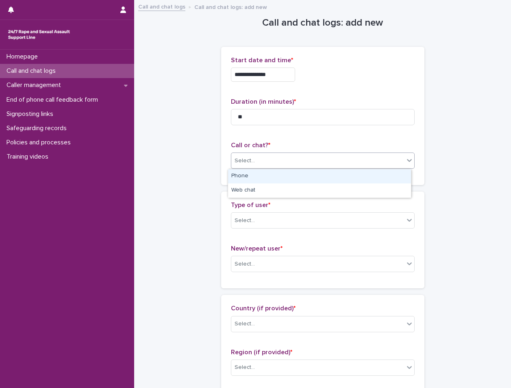
click at [265, 175] on div "Phone" at bounding box center [319, 176] width 183 height 14
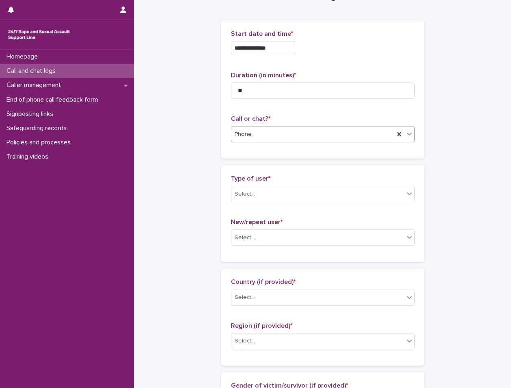
scroll to position [41, 0]
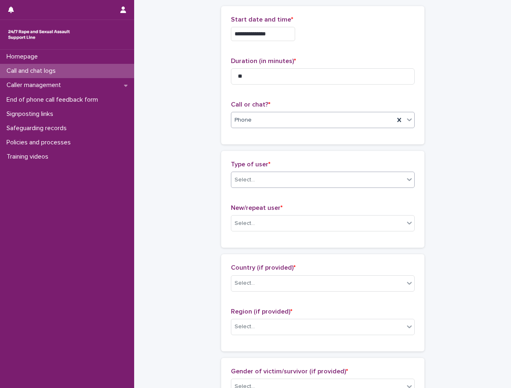
click at [276, 185] on div "Select..." at bounding box center [317, 179] width 173 height 13
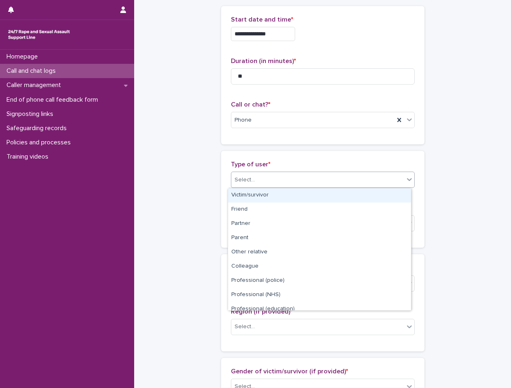
click at [278, 195] on div "Victim/survivor" at bounding box center [319, 195] width 183 height 14
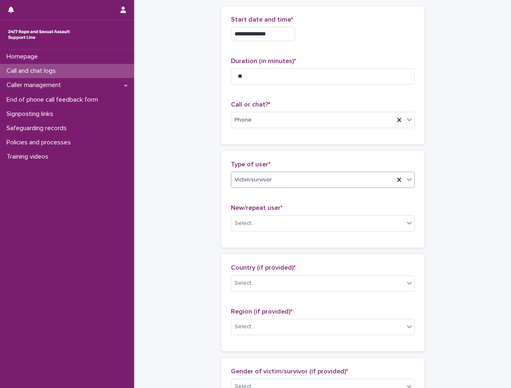
scroll to position [122, 0]
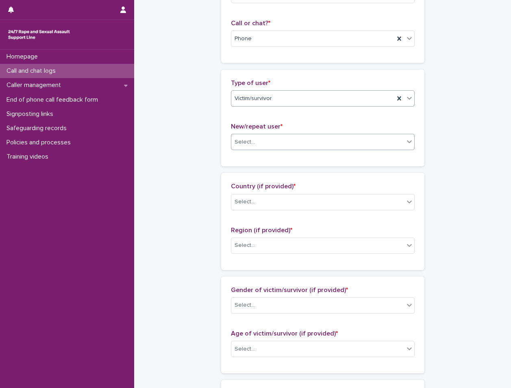
click at [274, 140] on div "Select..." at bounding box center [317, 141] width 173 height 13
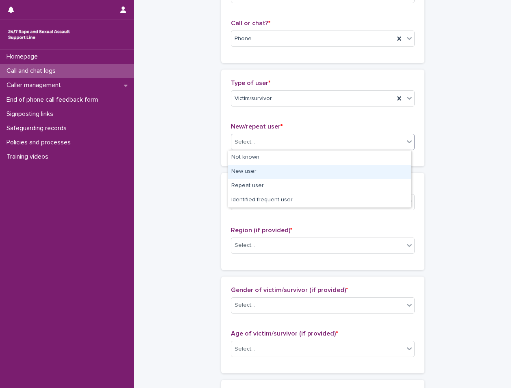
click at [277, 170] on div "New user" at bounding box center [319, 172] width 183 height 14
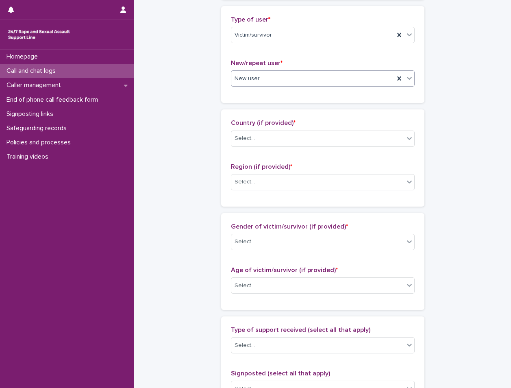
scroll to position [203, 0]
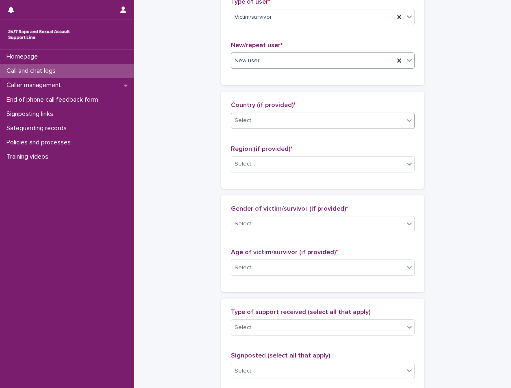
click at [284, 127] on div "Select..." at bounding box center [317, 120] width 173 height 13
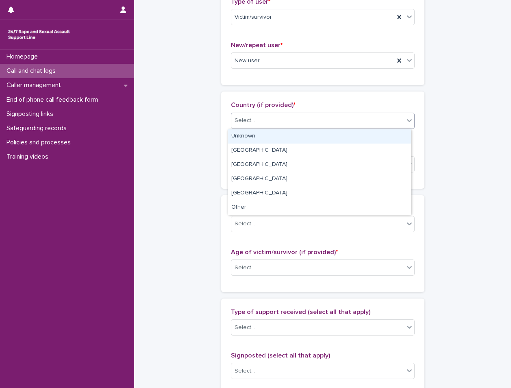
click at [283, 137] on div "Unknown" at bounding box center [319, 136] width 183 height 14
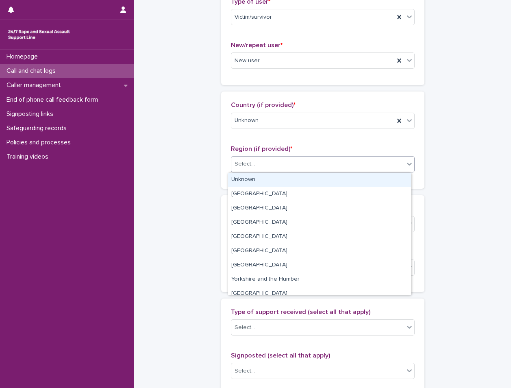
click at [283, 164] on div "Select..." at bounding box center [317, 163] width 173 height 13
click at [287, 182] on div "Unknown" at bounding box center [319, 180] width 183 height 14
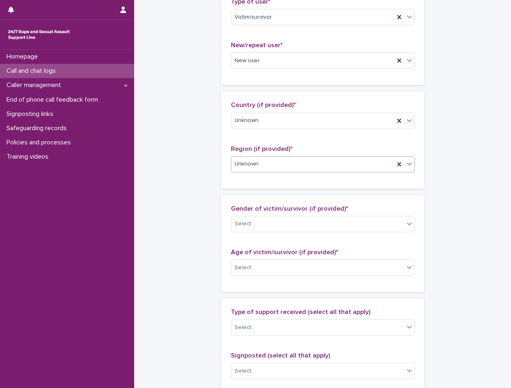
scroll to position [285, 0]
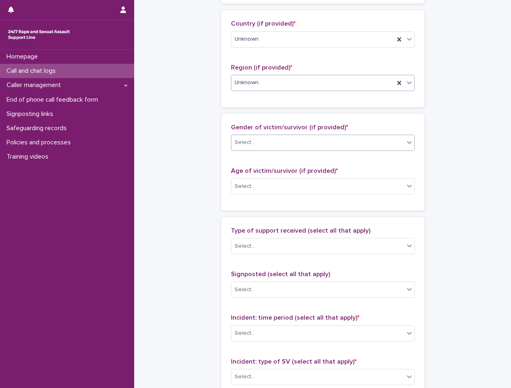
click at [293, 146] on div "Select..." at bounding box center [317, 142] width 173 height 13
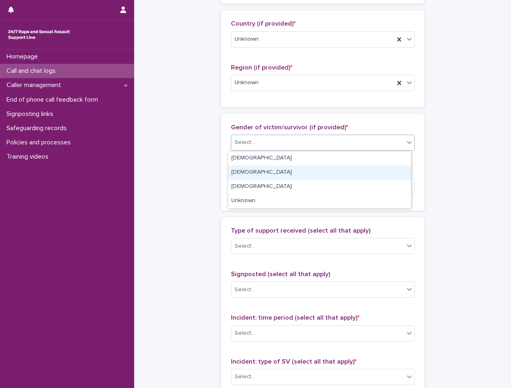
click at [277, 174] on div "[DEMOGRAPHIC_DATA]" at bounding box center [319, 172] width 183 height 14
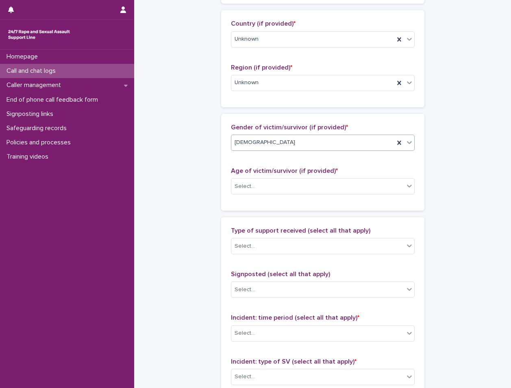
scroll to position [325, 0]
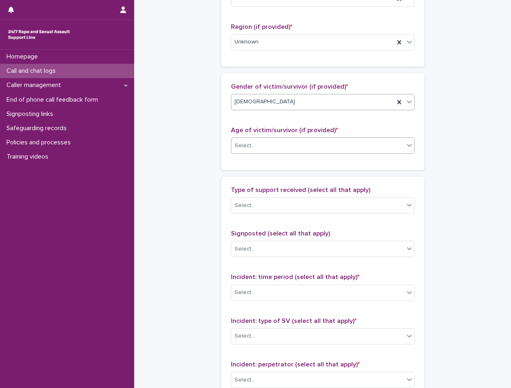
click at [295, 147] on div "Select..." at bounding box center [317, 145] width 173 height 13
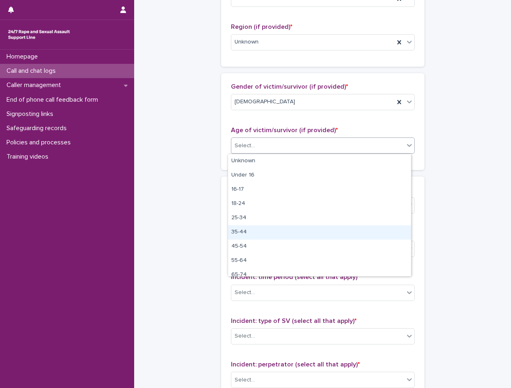
scroll to position [20, 0]
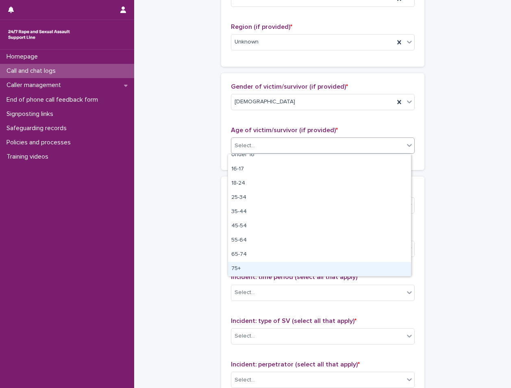
drag, startPoint x: 267, startPoint y: 261, endPoint x: 262, endPoint y: 265, distance: 6.3
click at [262, 265] on div "75+" at bounding box center [319, 269] width 183 height 14
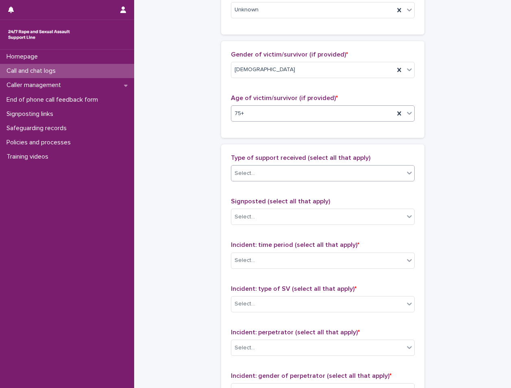
scroll to position [407, 0]
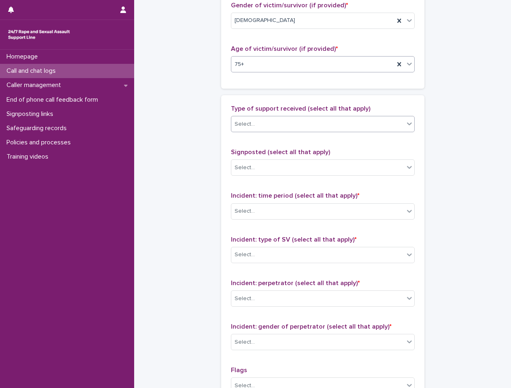
click at [289, 130] on div "Select..." at bounding box center [317, 123] width 173 height 13
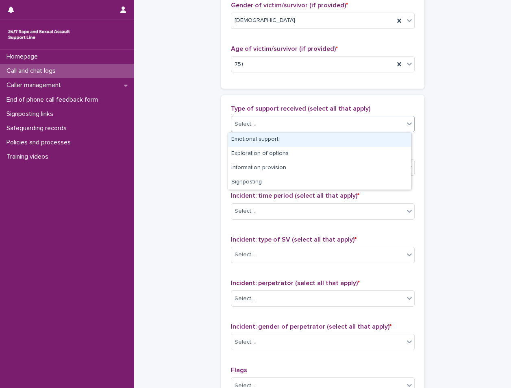
click at [291, 140] on div "Emotional support" at bounding box center [319, 140] width 183 height 14
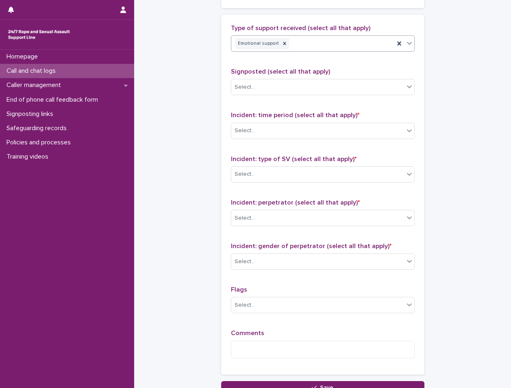
scroll to position [488, 0]
click at [293, 134] on div "Select..." at bounding box center [317, 129] width 173 height 13
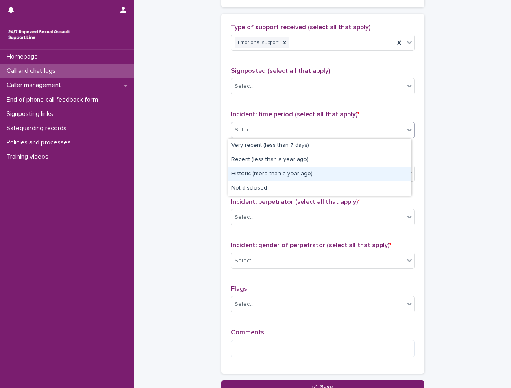
click at [295, 177] on div "Historic (more than a year ago)" at bounding box center [319, 174] width 183 height 14
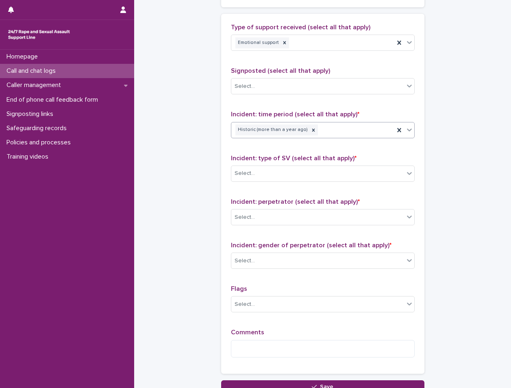
click at [295, 177] on div "Select..." at bounding box center [317, 173] width 173 height 13
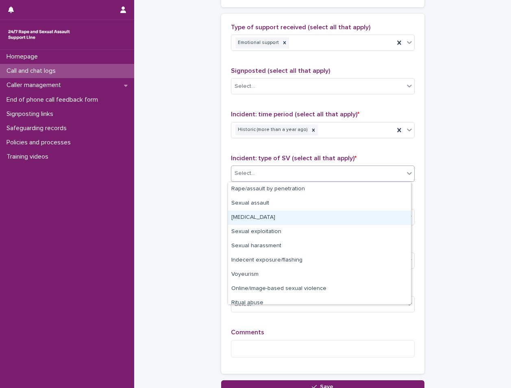
click at [304, 214] on div "[MEDICAL_DATA]" at bounding box center [319, 218] width 183 height 14
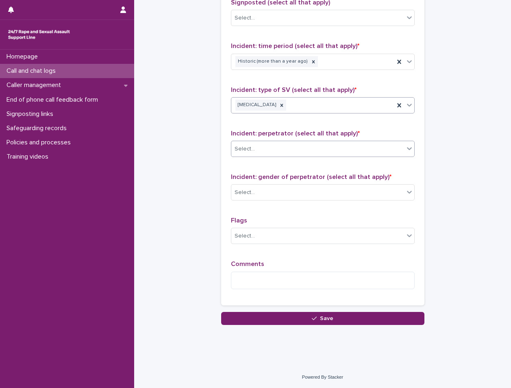
scroll to position [557, 0]
click at [292, 146] on div "Select..." at bounding box center [317, 148] width 173 height 13
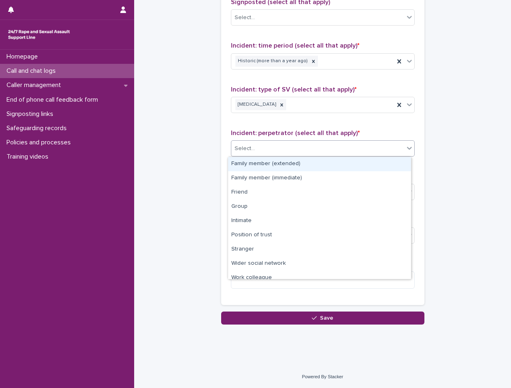
click at [296, 166] on div "Family member (extended)" at bounding box center [319, 164] width 183 height 14
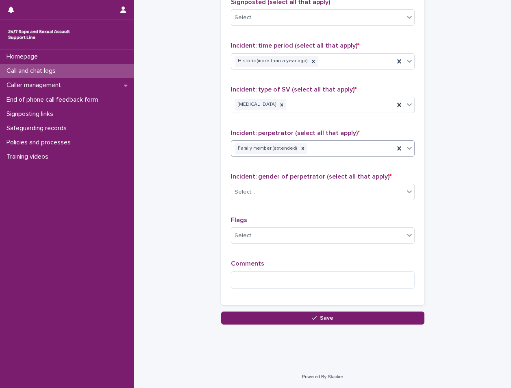
click at [298, 151] on div at bounding box center [302, 148] width 9 height 11
click at [298, 151] on div "Select..." at bounding box center [317, 148] width 173 height 13
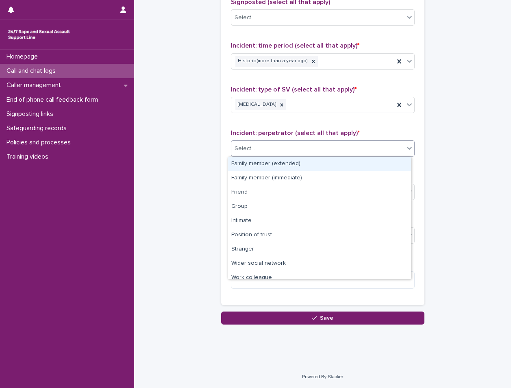
click at [300, 163] on div "Family member (extended)" at bounding box center [319, 164] width 183 height 14
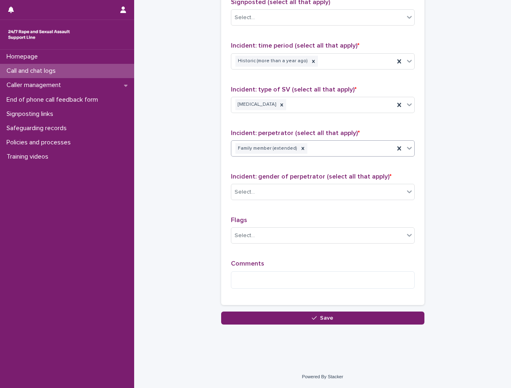
click at [324, 148] on div "Family member (extended)" at bounding box center [312, 148] width 163 height 14
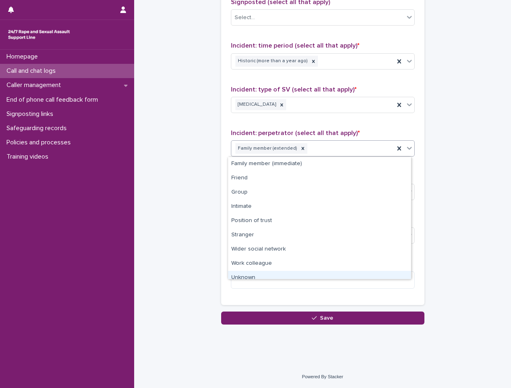
click at [284, 275] on div "Unknown" at bounding box center [319, 278] width 183 height 14
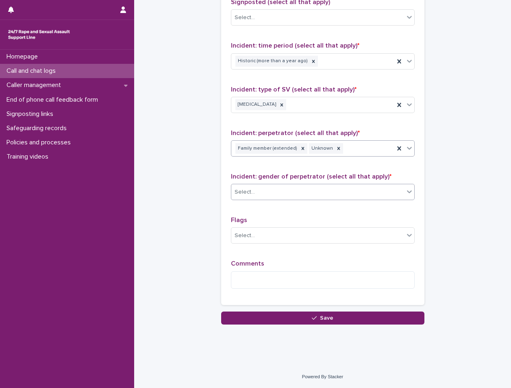
click at [293, 197] on div "Select..." at bounding box center [317, 191] width 173 height 13
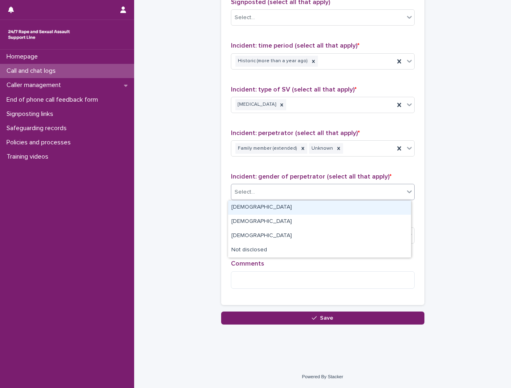
click at [296, 211] on div "[DEMOGRAPHIC_DATA]" at bounding box center [319, 207] width 183 height 14
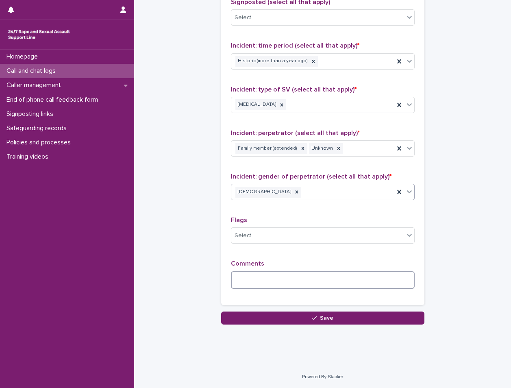
click at [303, 284] on textarea at bounding box center [323, 279] width 184 height 17
click at [310, 280] on textarea "**********" at bounding box center [323, 279] width 184 height 17
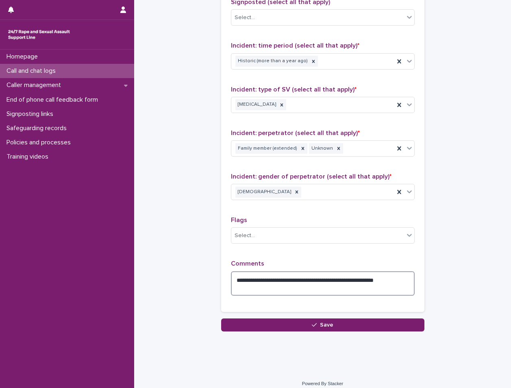
click at [246, 288] on textarea "**********" at bounding box center [323, 283] width 184 height 24
type textarea "**********"
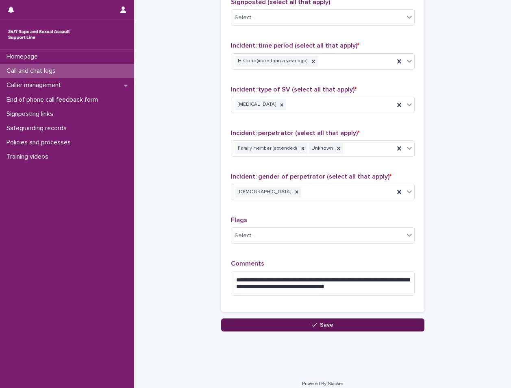
click at [320, 322] on span "Save" at bounding box center [326, 325] width 13 height 6
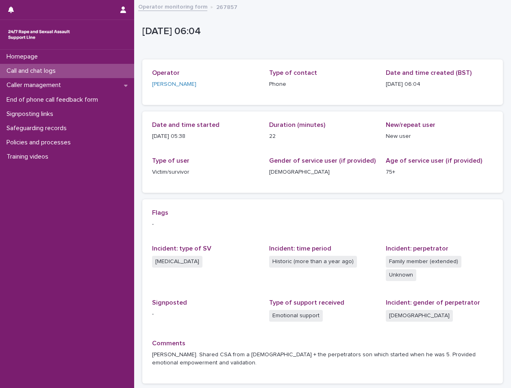
click at [66, 69] on div "Call and chat logs" at bounding box center [67, 71] width 134 height 14
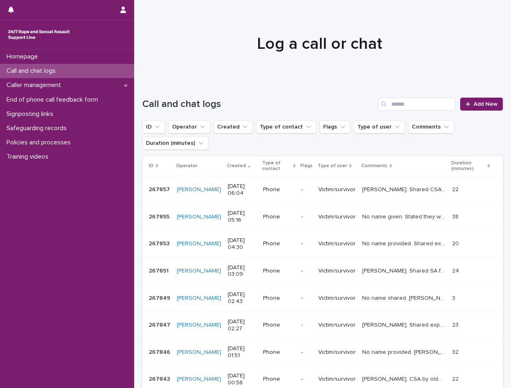
click at [219, 81] on div "Log a call or chat" at bounding box center [319, 40] width 371 height 81
drag, startPoint x: 219, startPoint y: 81, endPoint x: 181, endPoint y: 70, distance: 39.8
click at [181, 70] on div at bounding box center [319, 40] width 371 height 81
click at [337, 91] on div "Call and chat logs Add New" at bounding box center [322, 100] width 361 height 39
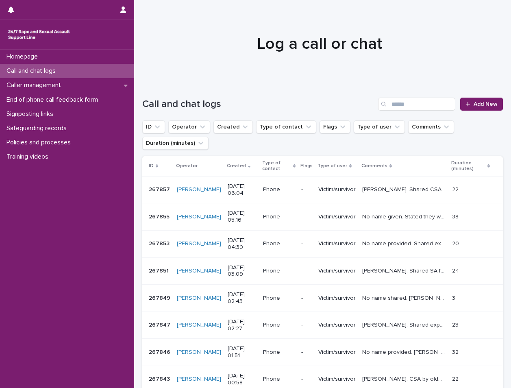
click at [402, 65] on div at bounding box center [319, 40] width 371 height 81
click at [225, 40] on h1 "Log a call or chat" at bounding box center [319, 44] width 354 height 20
